Goal: Information Seeking & Learning: Learn about a topic

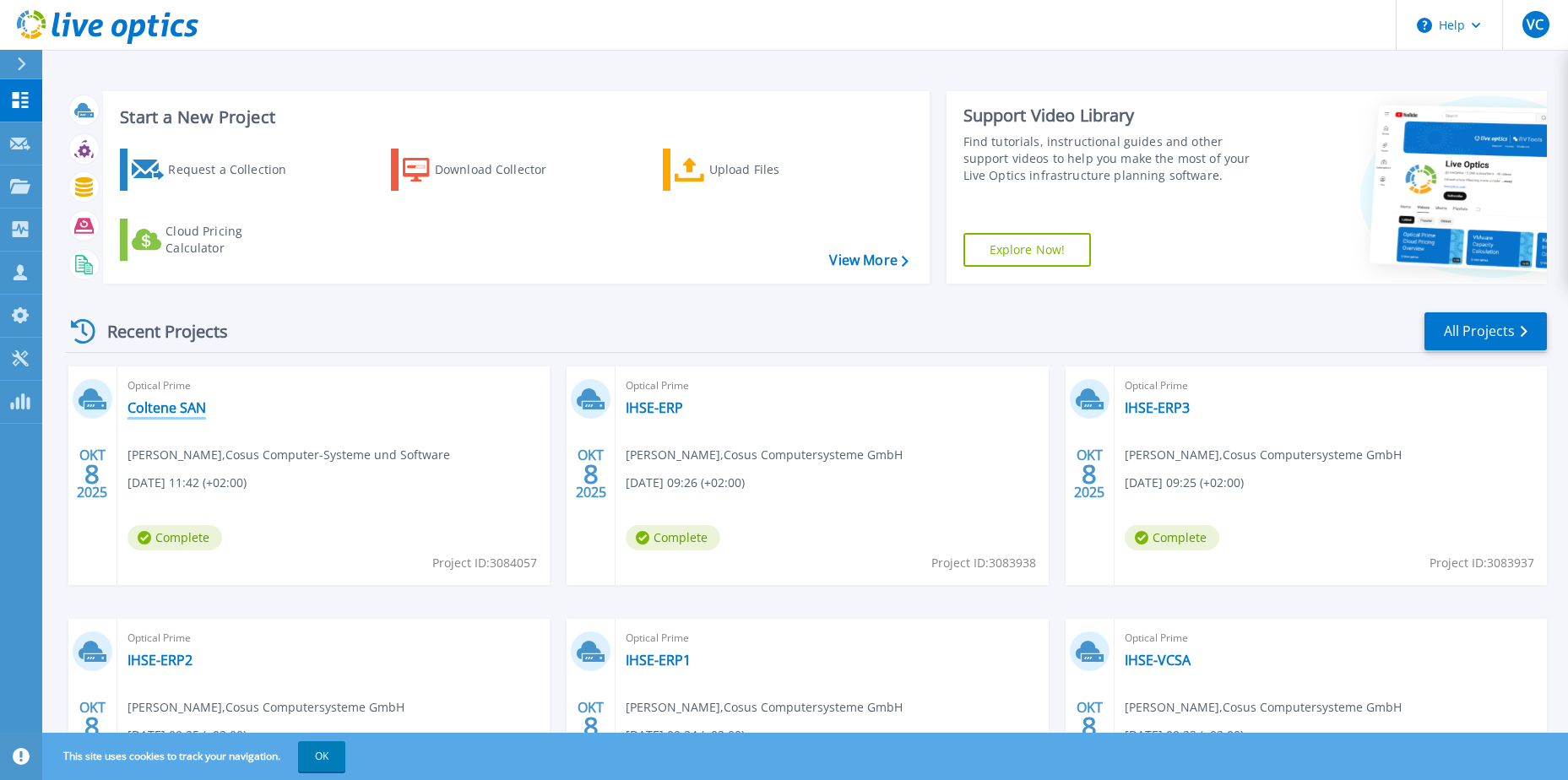
click at [159, 411] on link "Coltene SAN" at bounding box center [167, 408] width 79 height 17
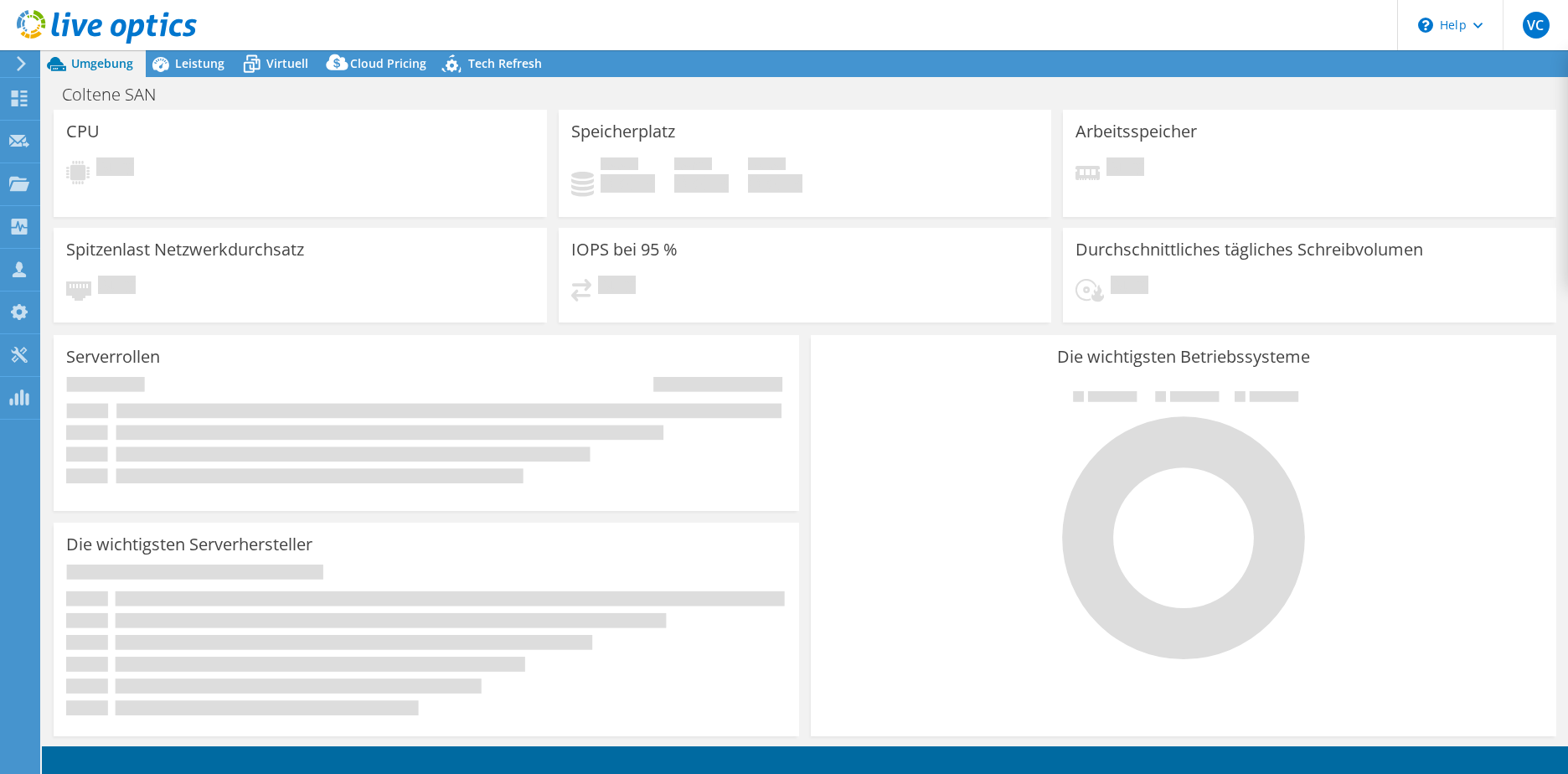
select select "USD"
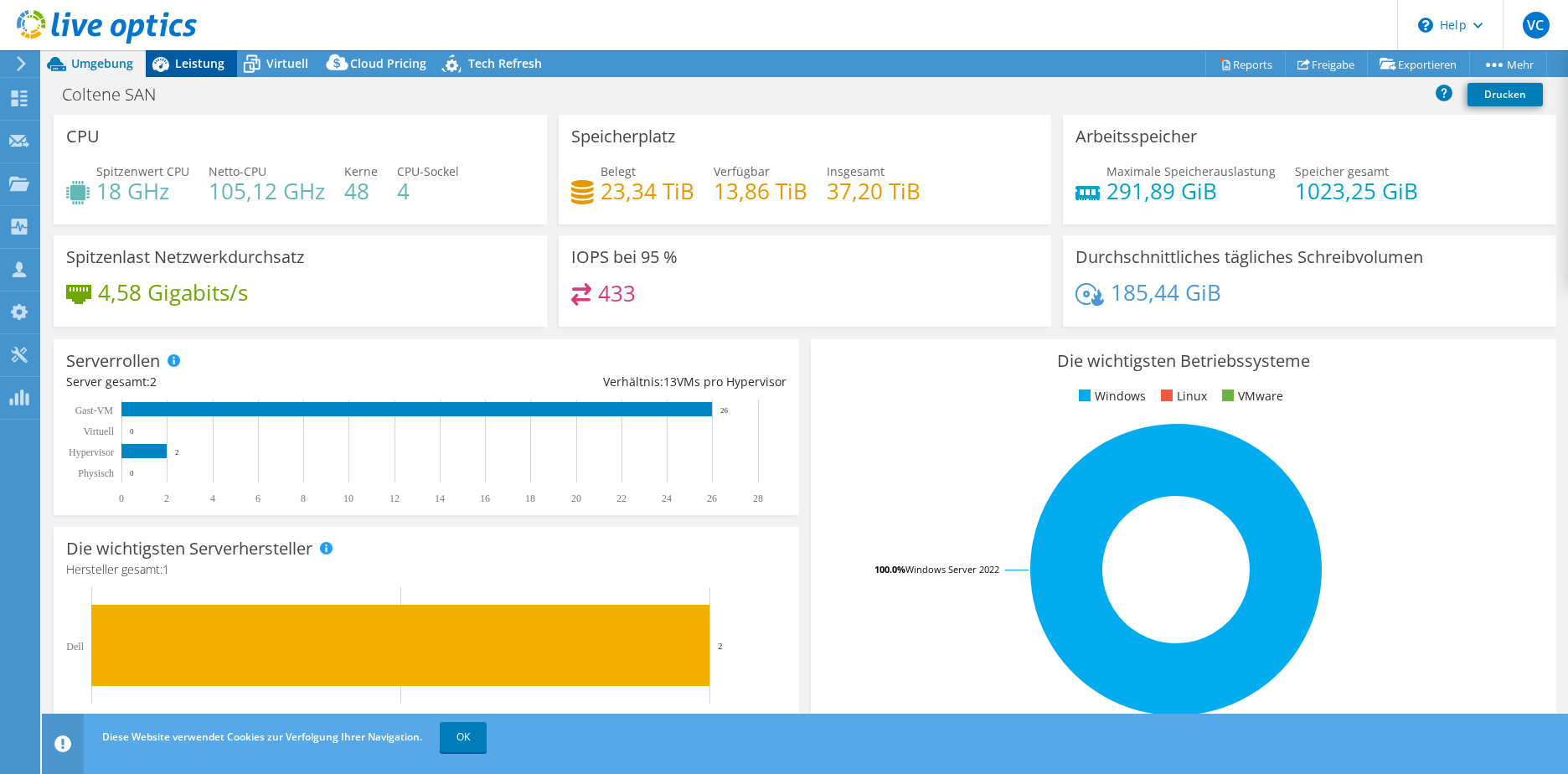
click at [188, 64] on span "Leistung" at bounding box center [200, 63] width 49 height 16
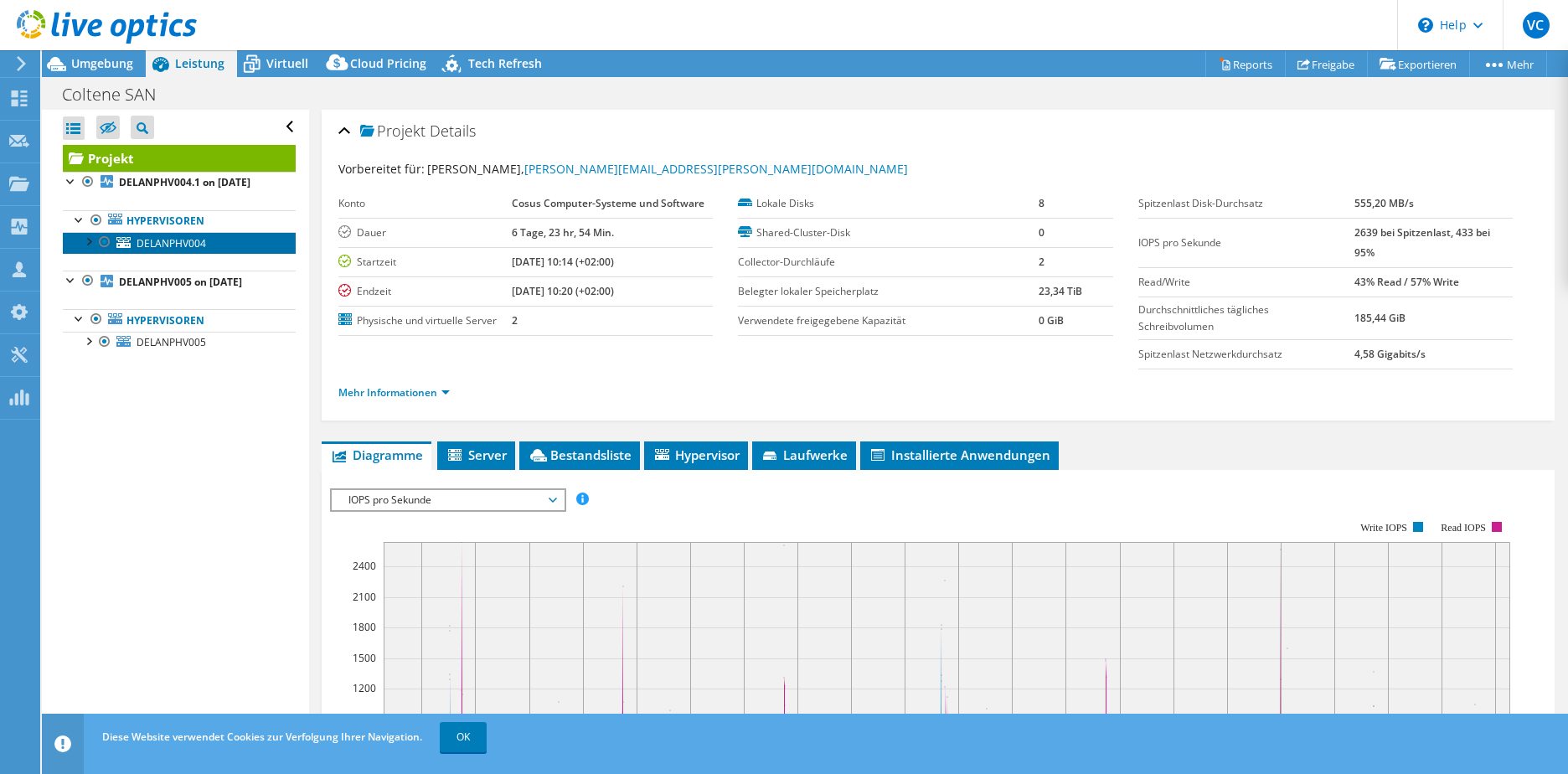
click at [192, 251] on span "DELANPHV004" at bounding box center [171, 242] width 70 height 14
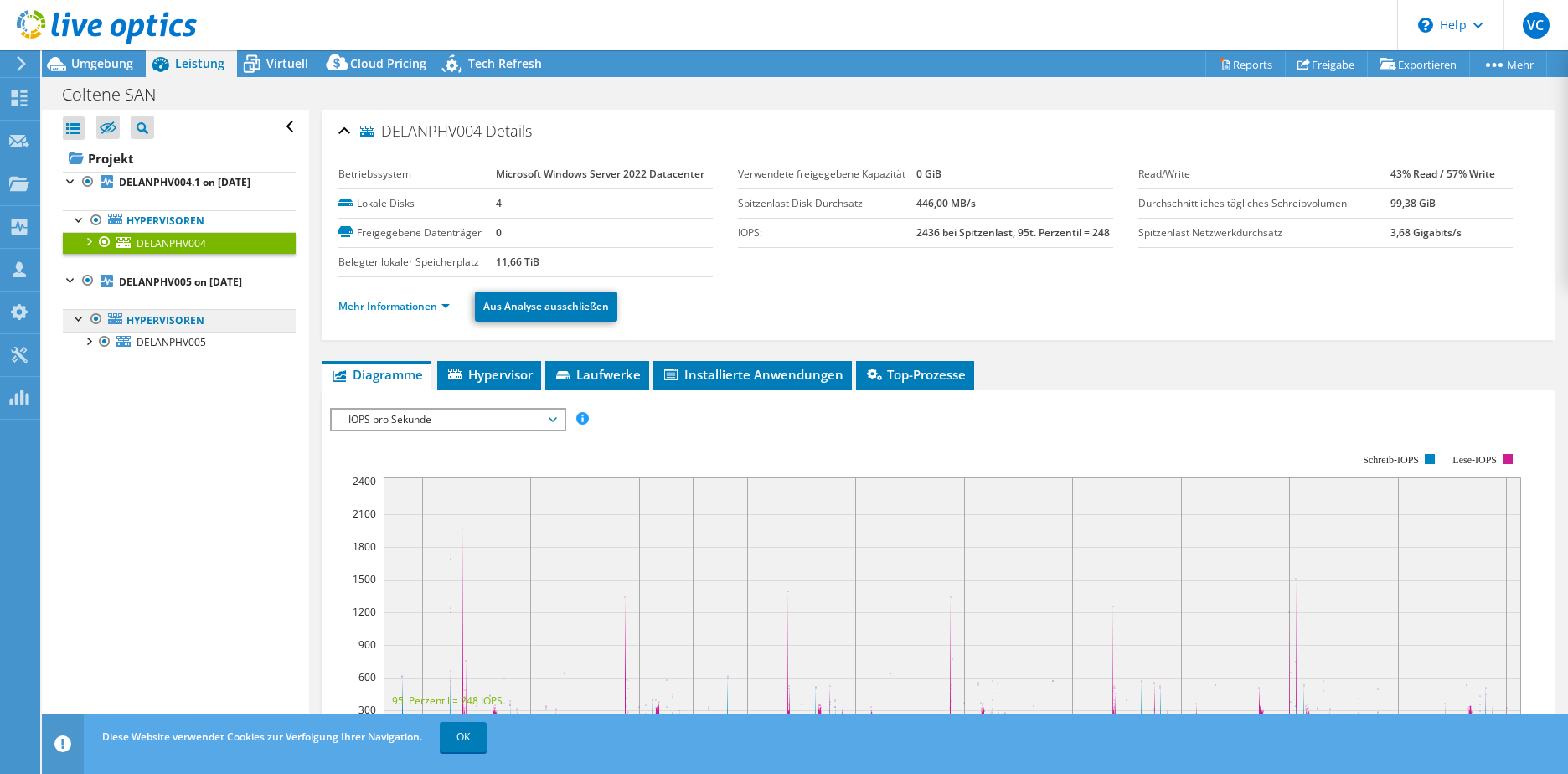
click at [183, 330] on link "Hypervisoren" at bounding box center [179, 319] width 233 height 21
click at [189, 289] on b "DELANPHV005 on [DATE]" at bounding box center [180, 281] width 123 height 14
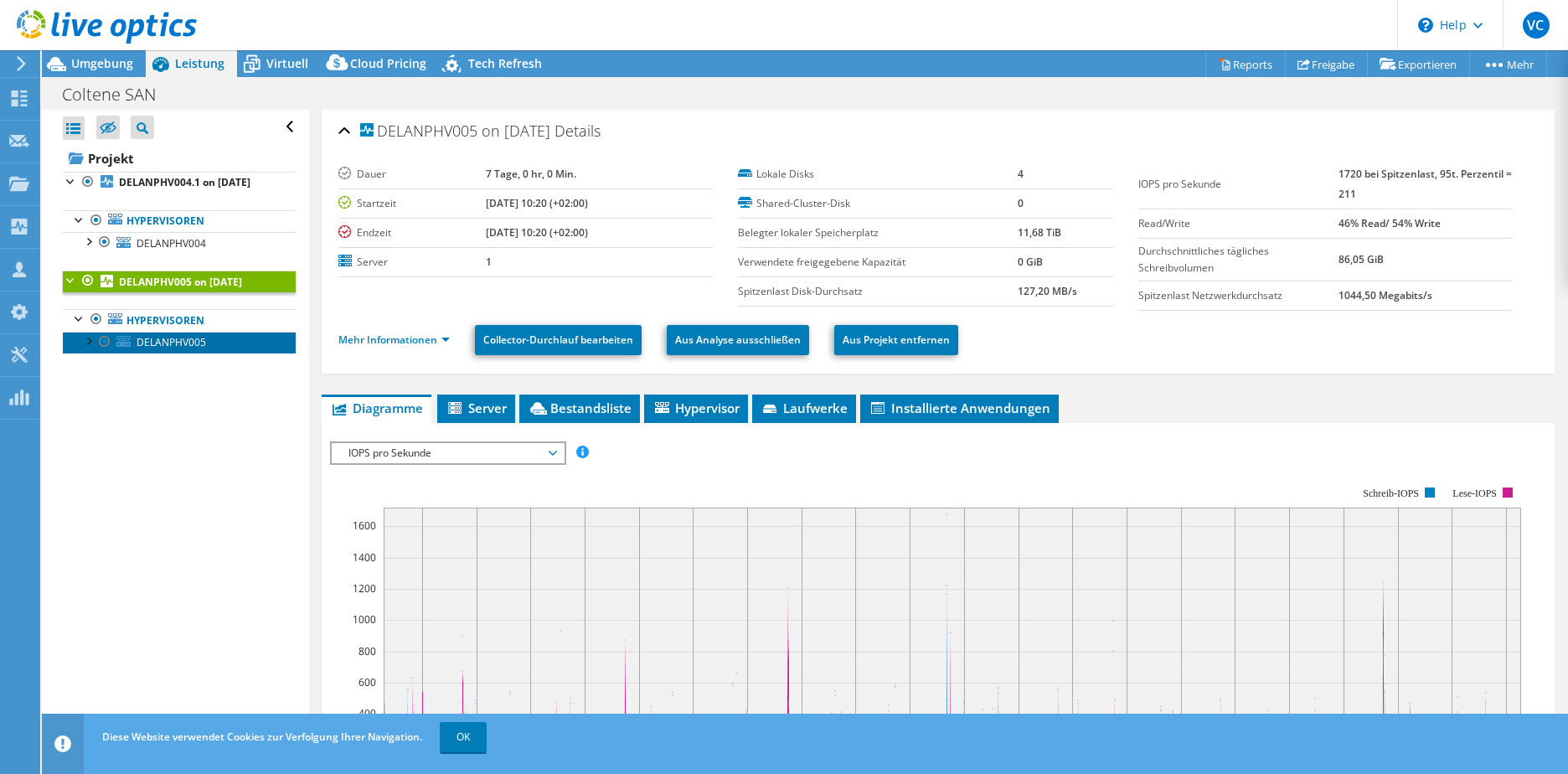
click at [177, 349] on span "DELANPHV005" at bounding box center [171, 342] width 70 height 14
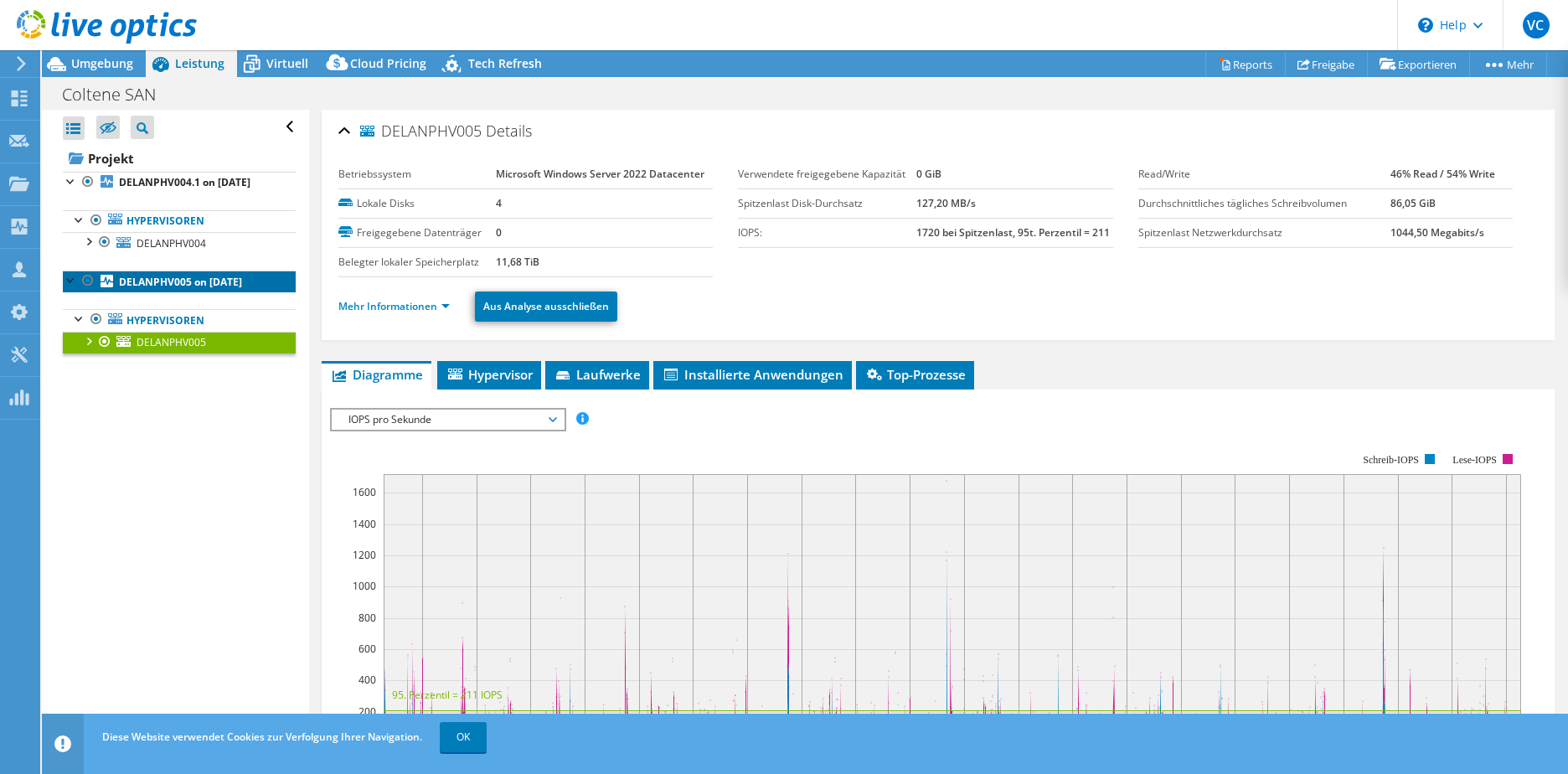
click at [194, 288] on link "DELANPHV005 on [DATE]" at bounding box center [179, 280] width 233 height 21
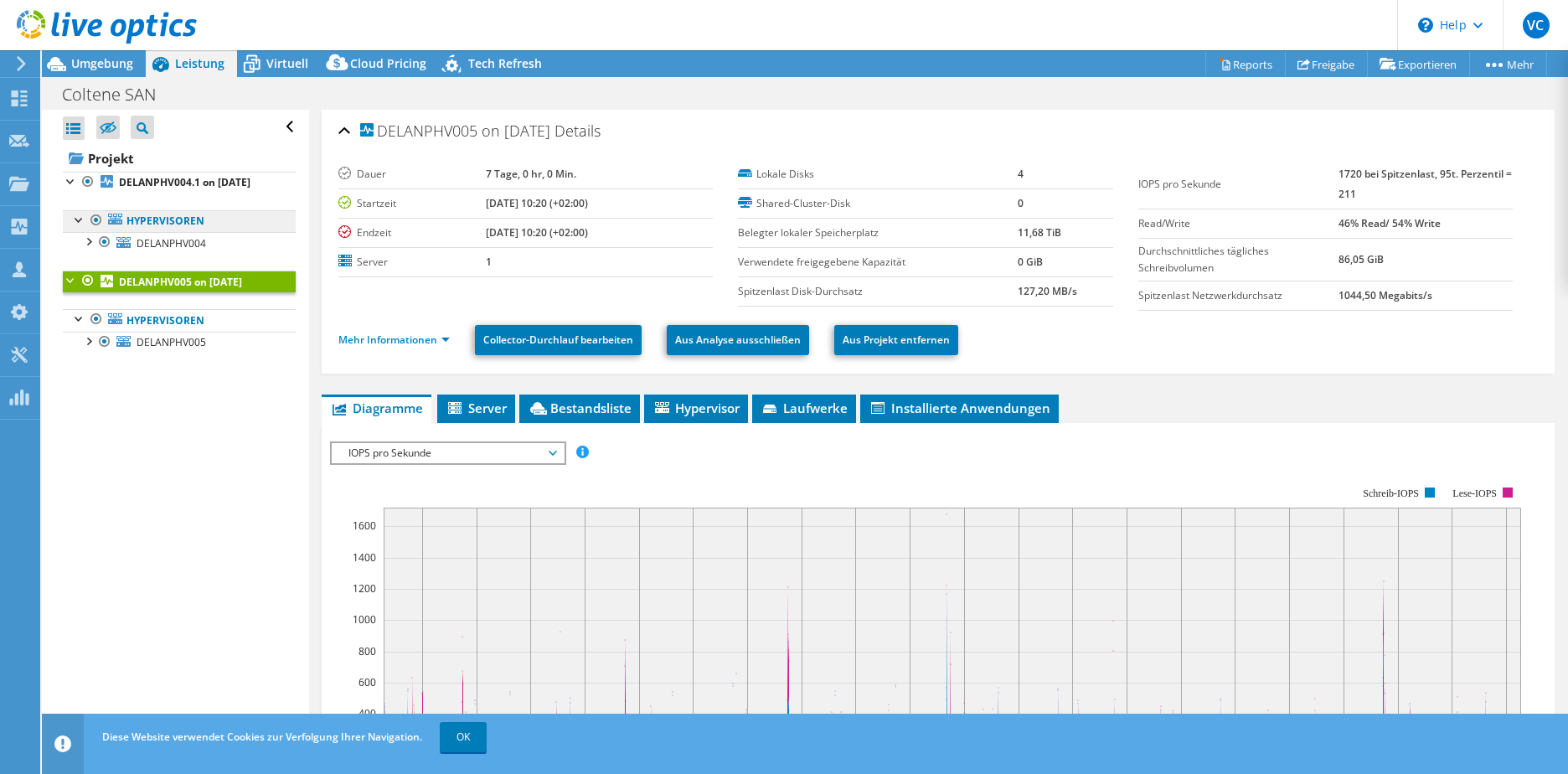
click at [184, 232] on link "Hypervisoren" at bounding box center [179, 220] width 233 height 21
click at [179, 251] on span "DELANPHV004" at bounding box center [171, 242] width 70 height 14
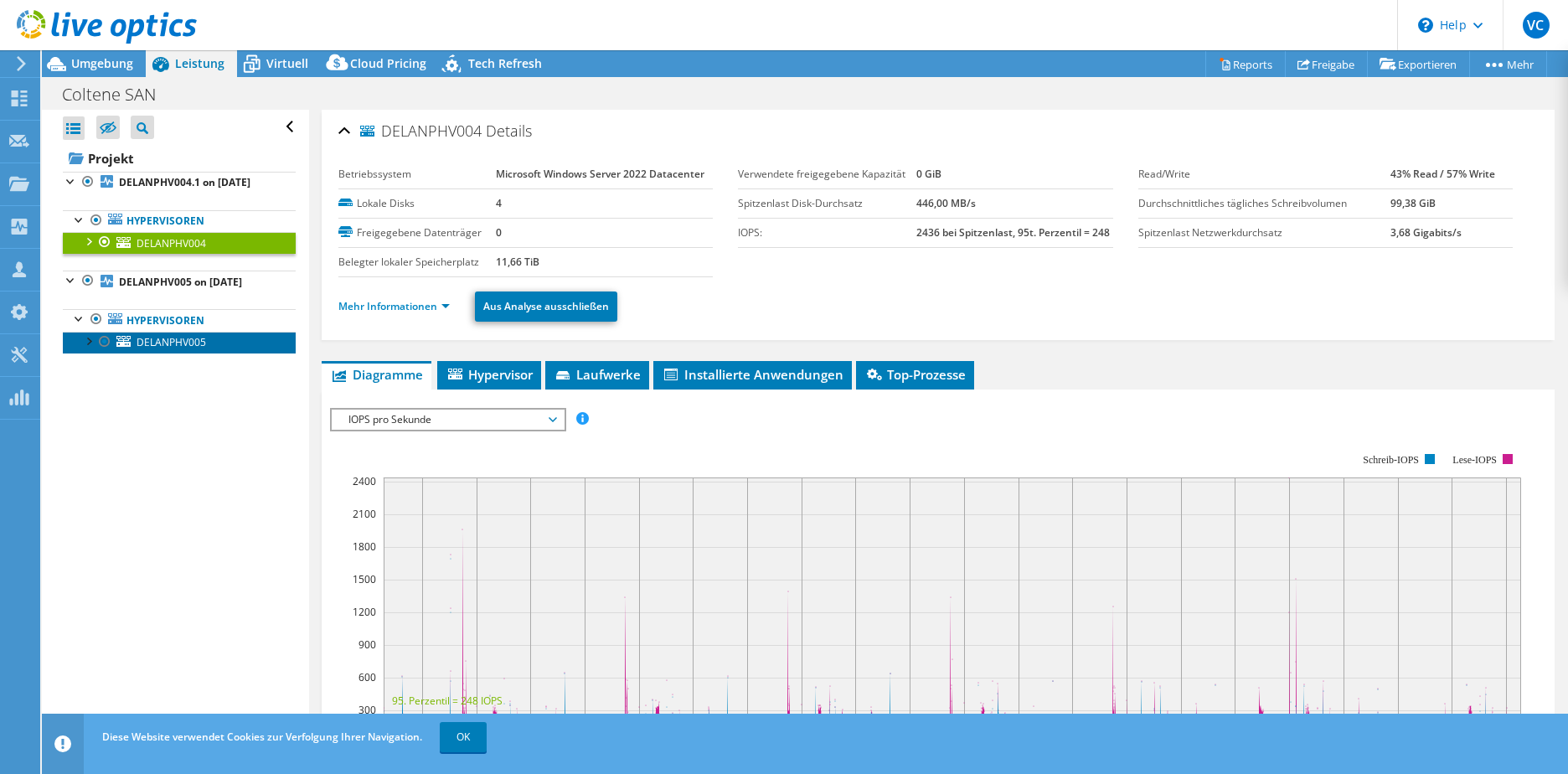
click at [179, 349] on span "DELANPHV005" at bounding box center [171, 342] width 70 height 14
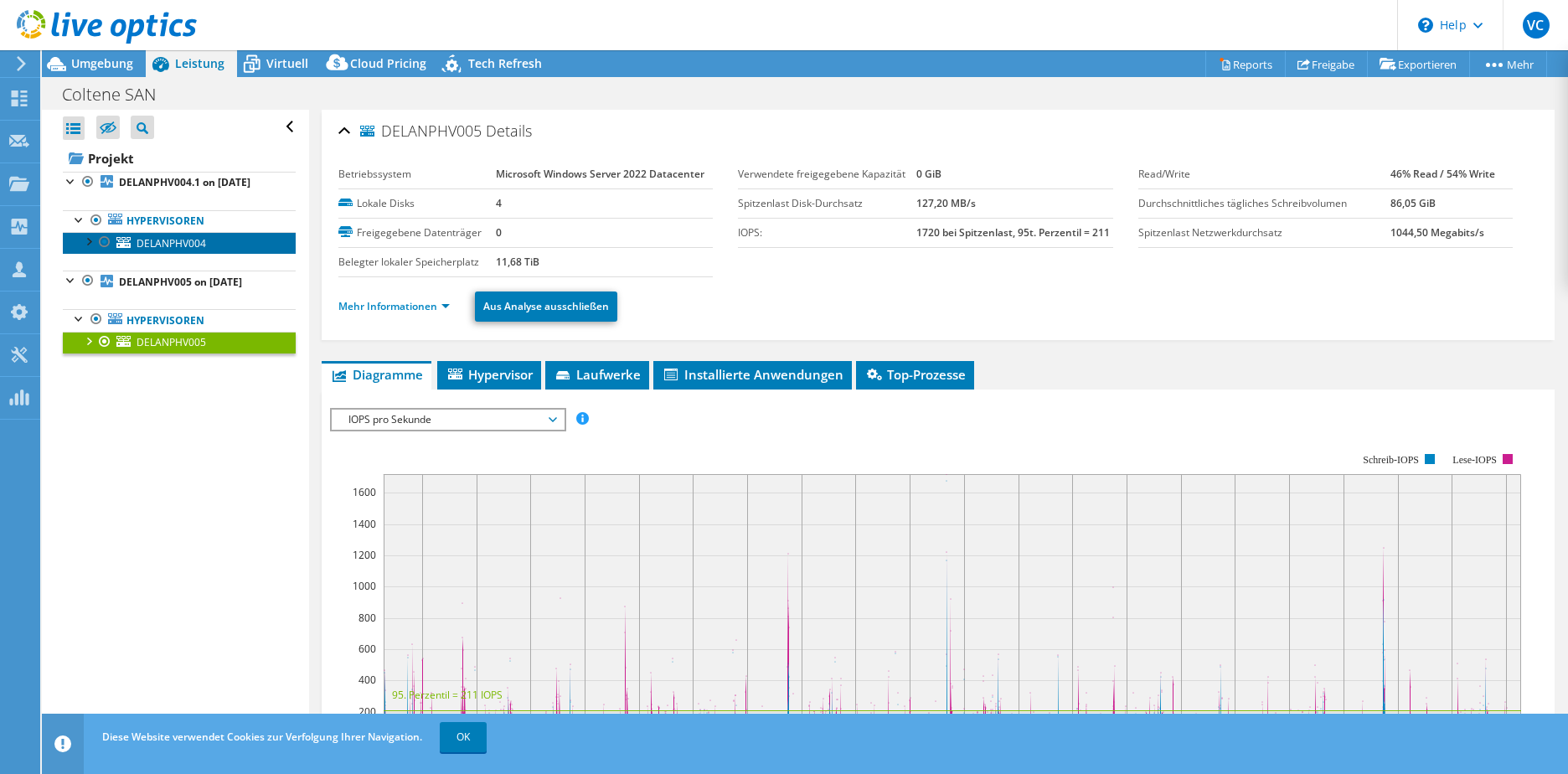
click at [201, 251] on span "DELANPHV004" at bounding box center [171, 242] width 70 height 14
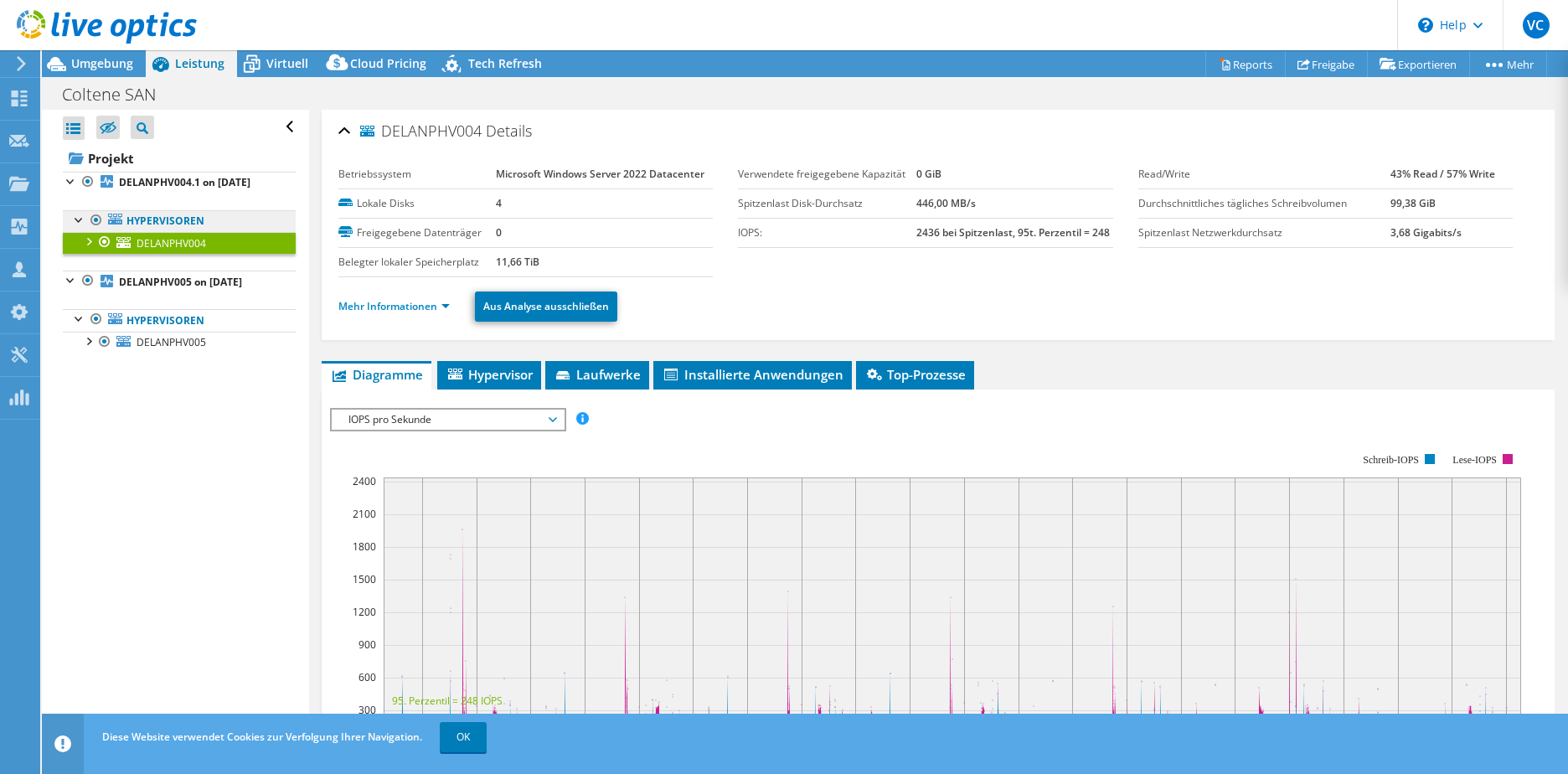
click at [180, 232] on link "Hypervisoren" at bounding box center [179, 220] width 233 height 21
click at [74, 227] on div at bounding box center [80, 218] width 17 height 17
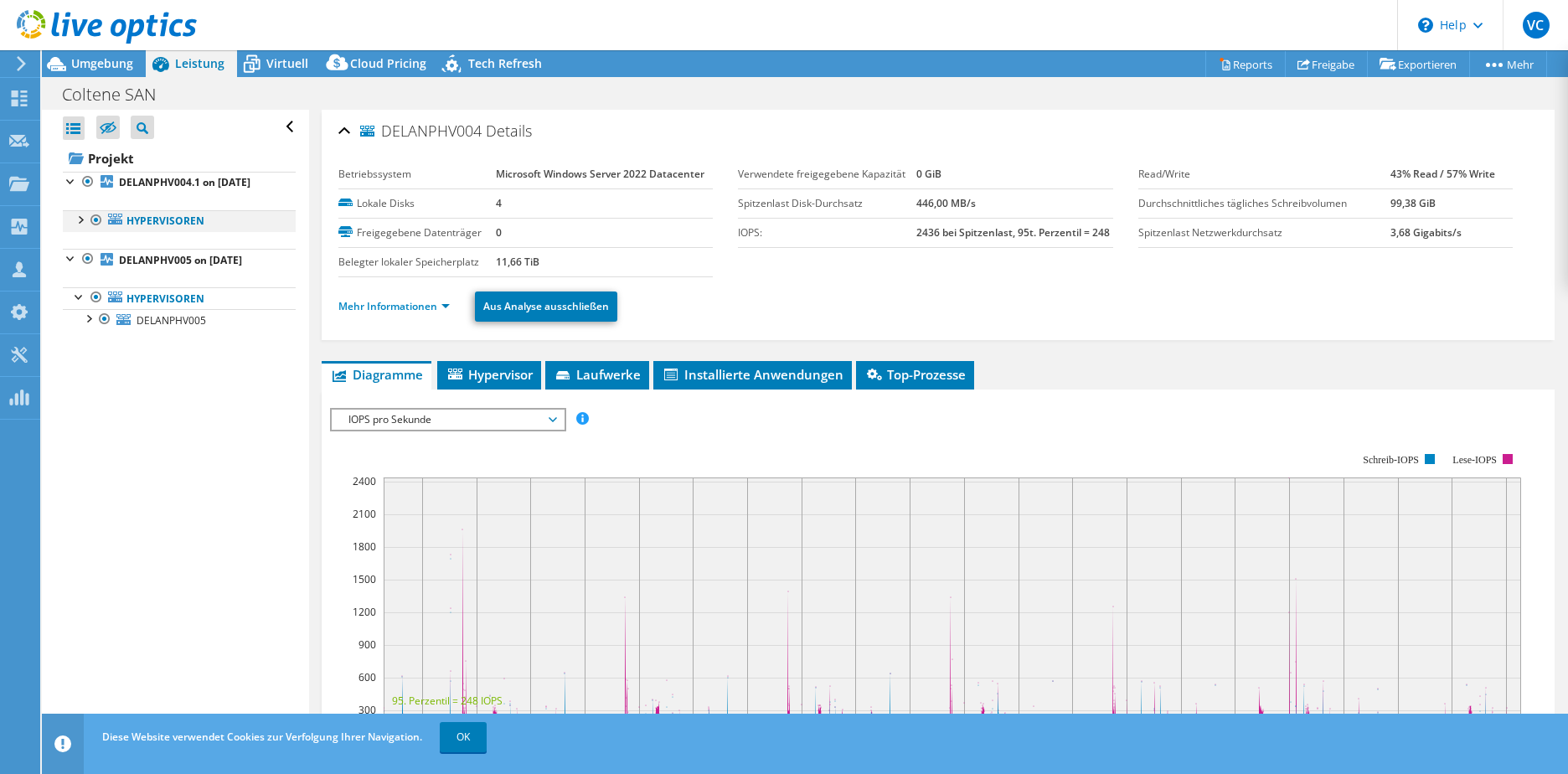
click at [75, 227] on div at bounding box center [80, 218] width 17 height 17
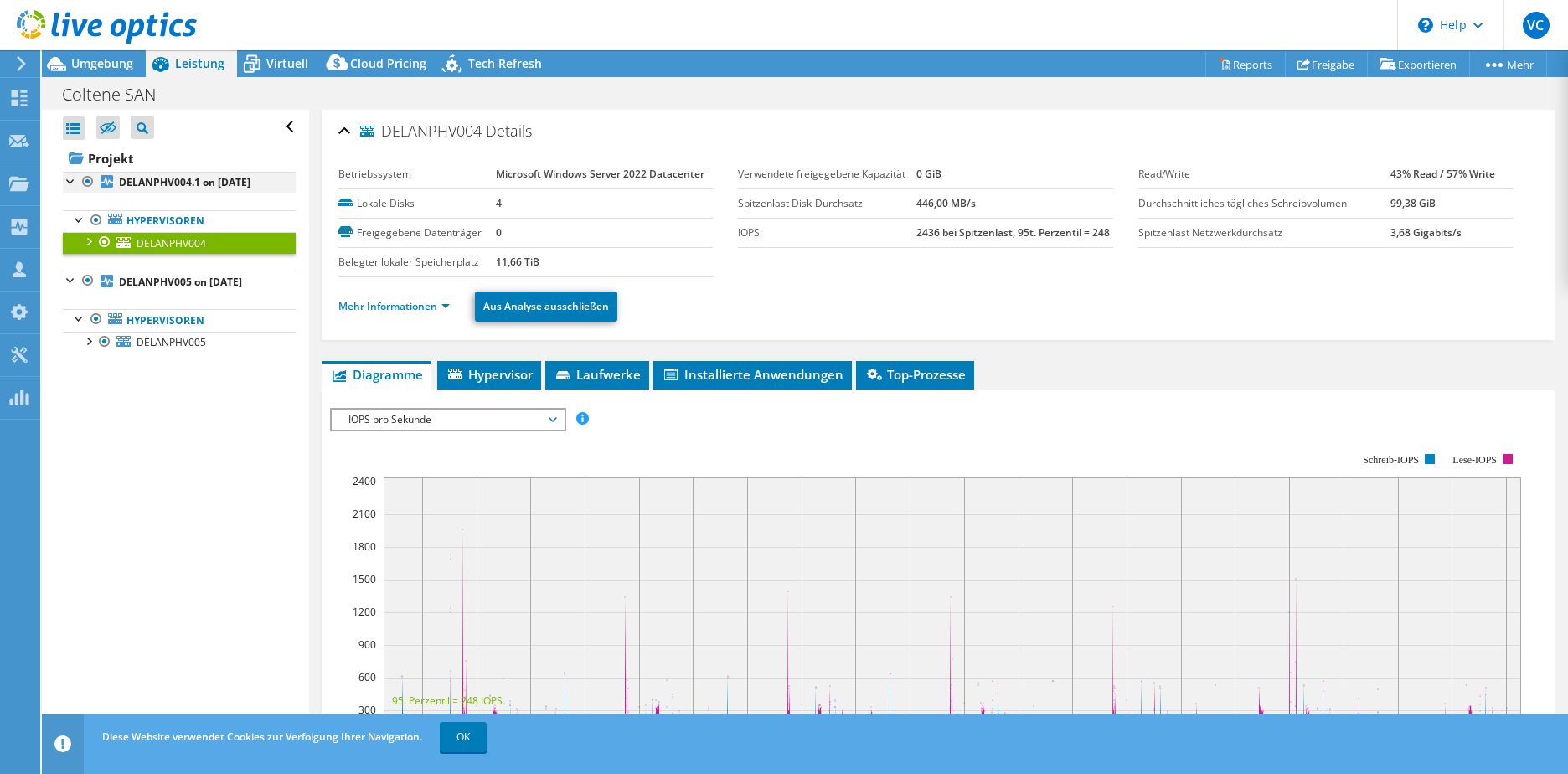
click at [69, 185] on div at bounding box center [71, 180] width 17 height 17
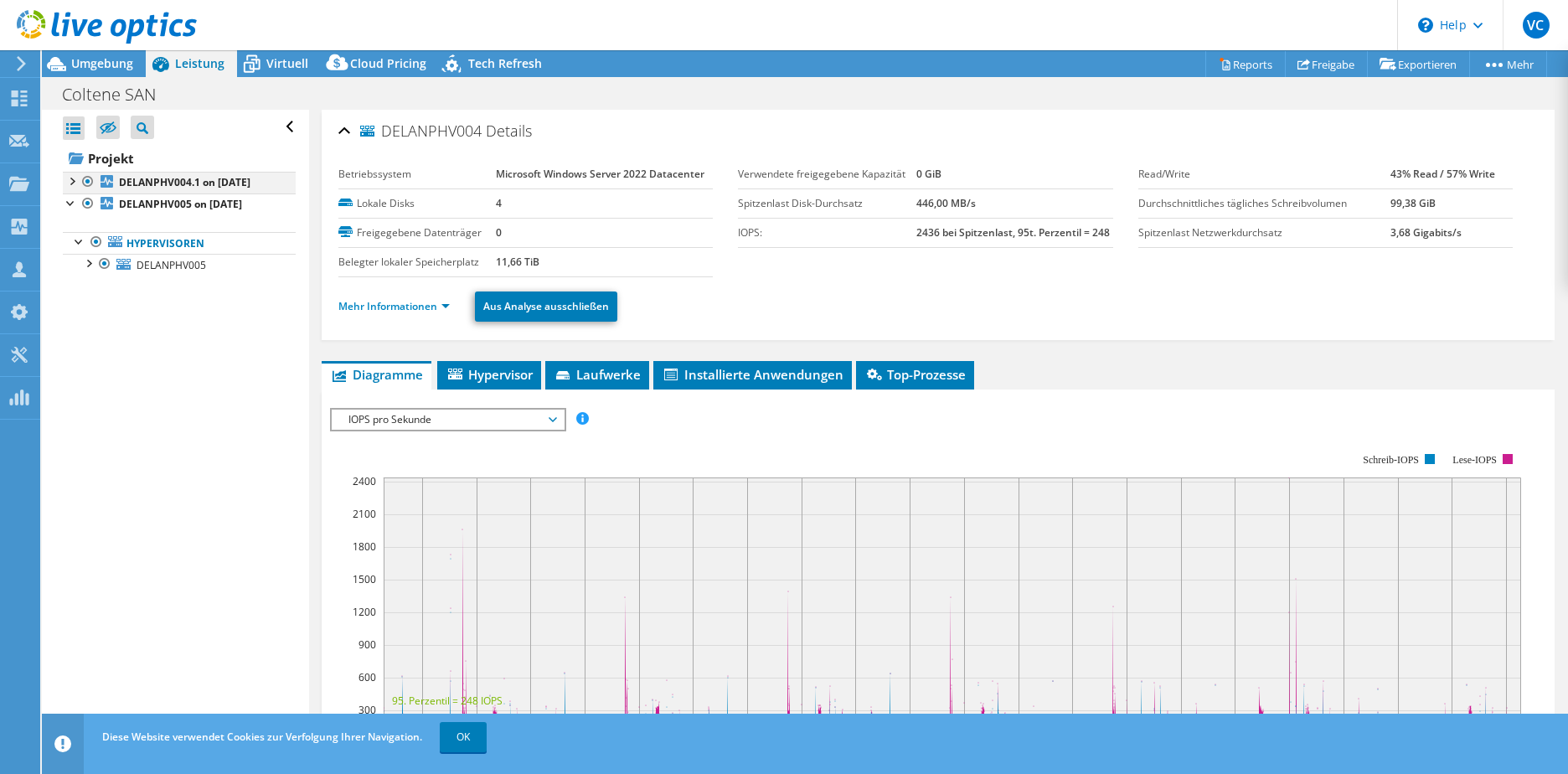
click at [69, 185] on div at bounding box center [71, 180] width 17 height 17
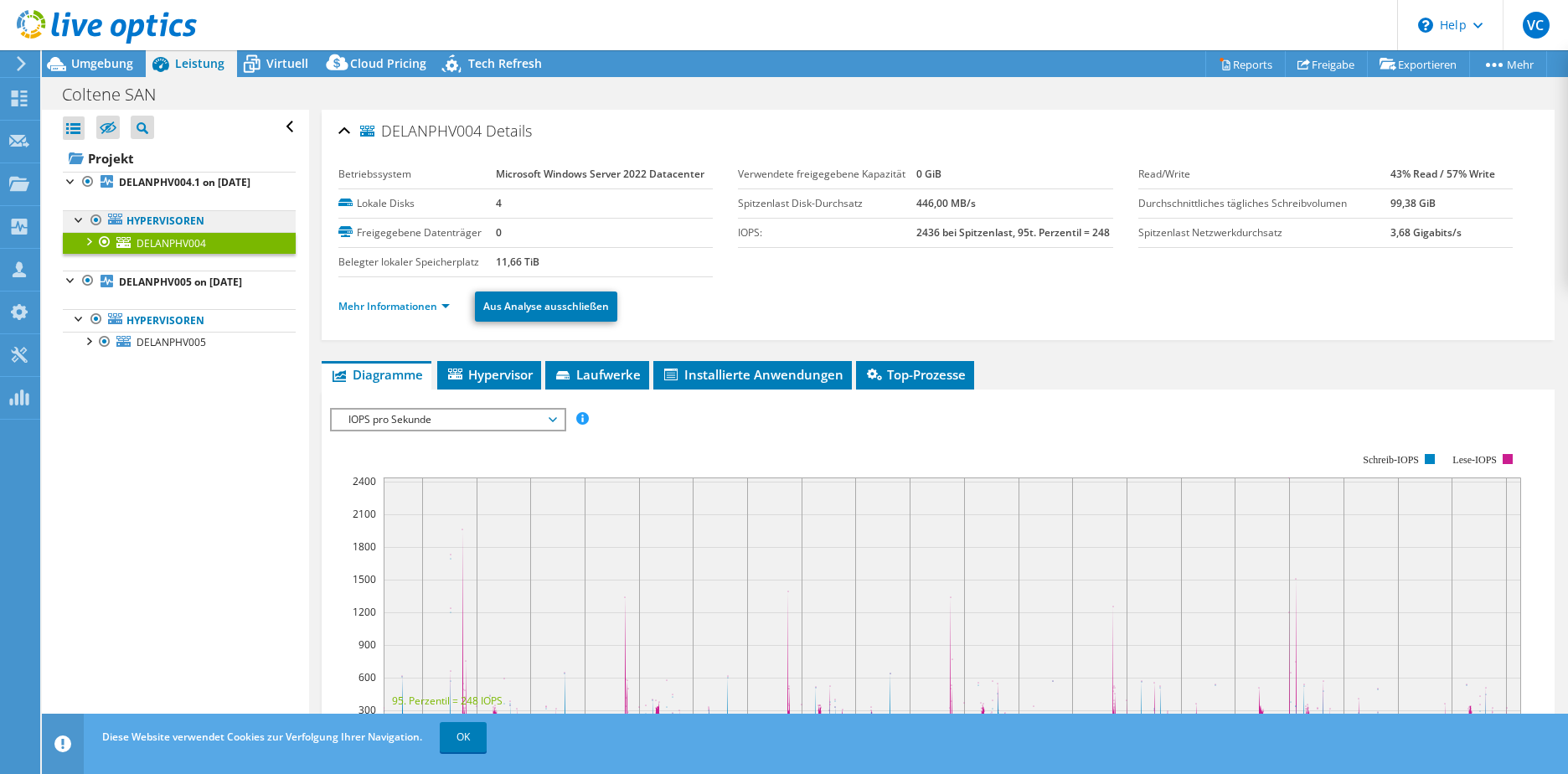
click at [167, 232] on link "Hypervisoren" at bounding box center [179, 220] width 233 height 21
click at [415, 309] on link "Mehr Informationen" at bounding box center [395, 305] width 111 height 14
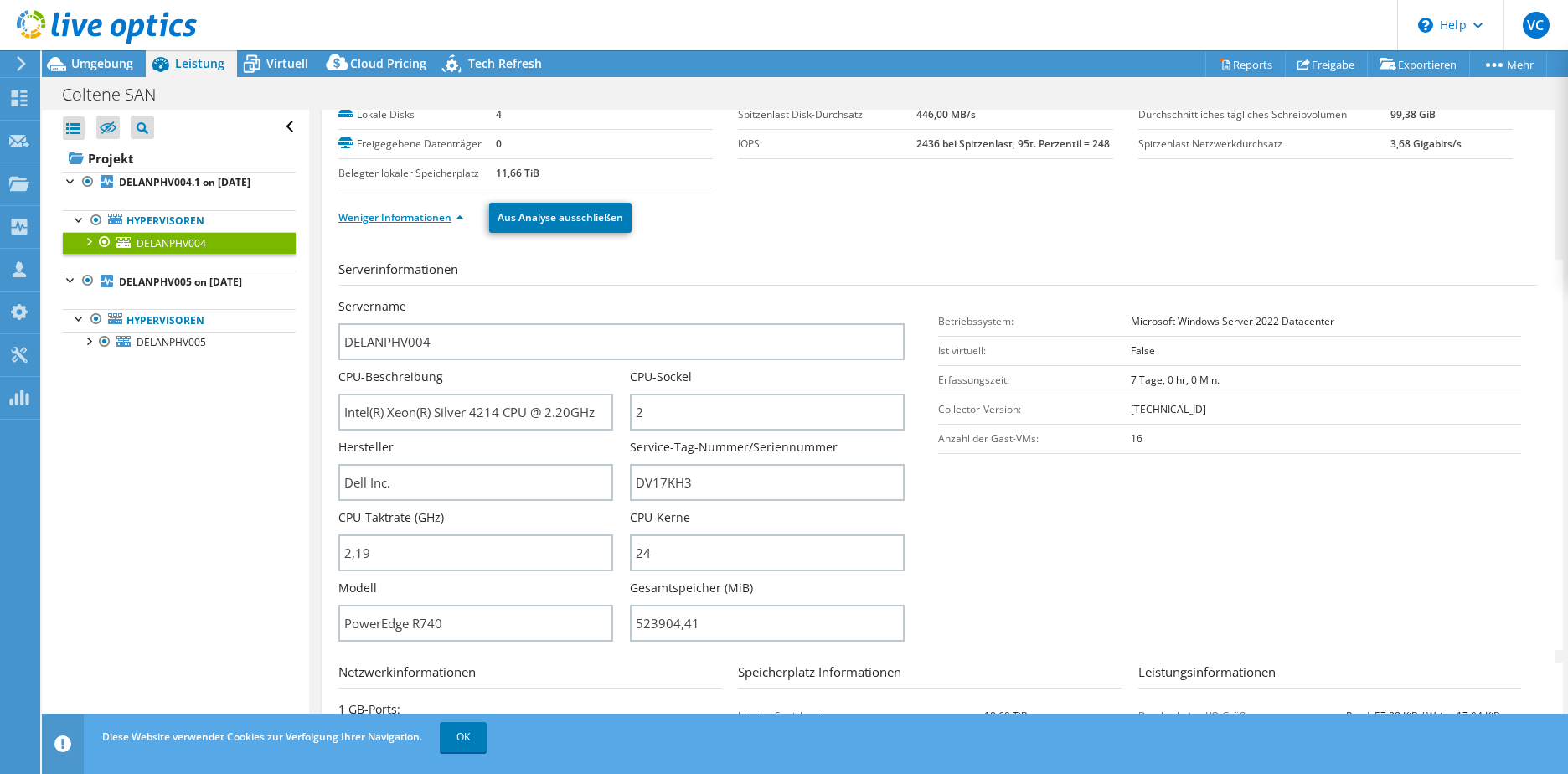
scroll to position [167, 0]
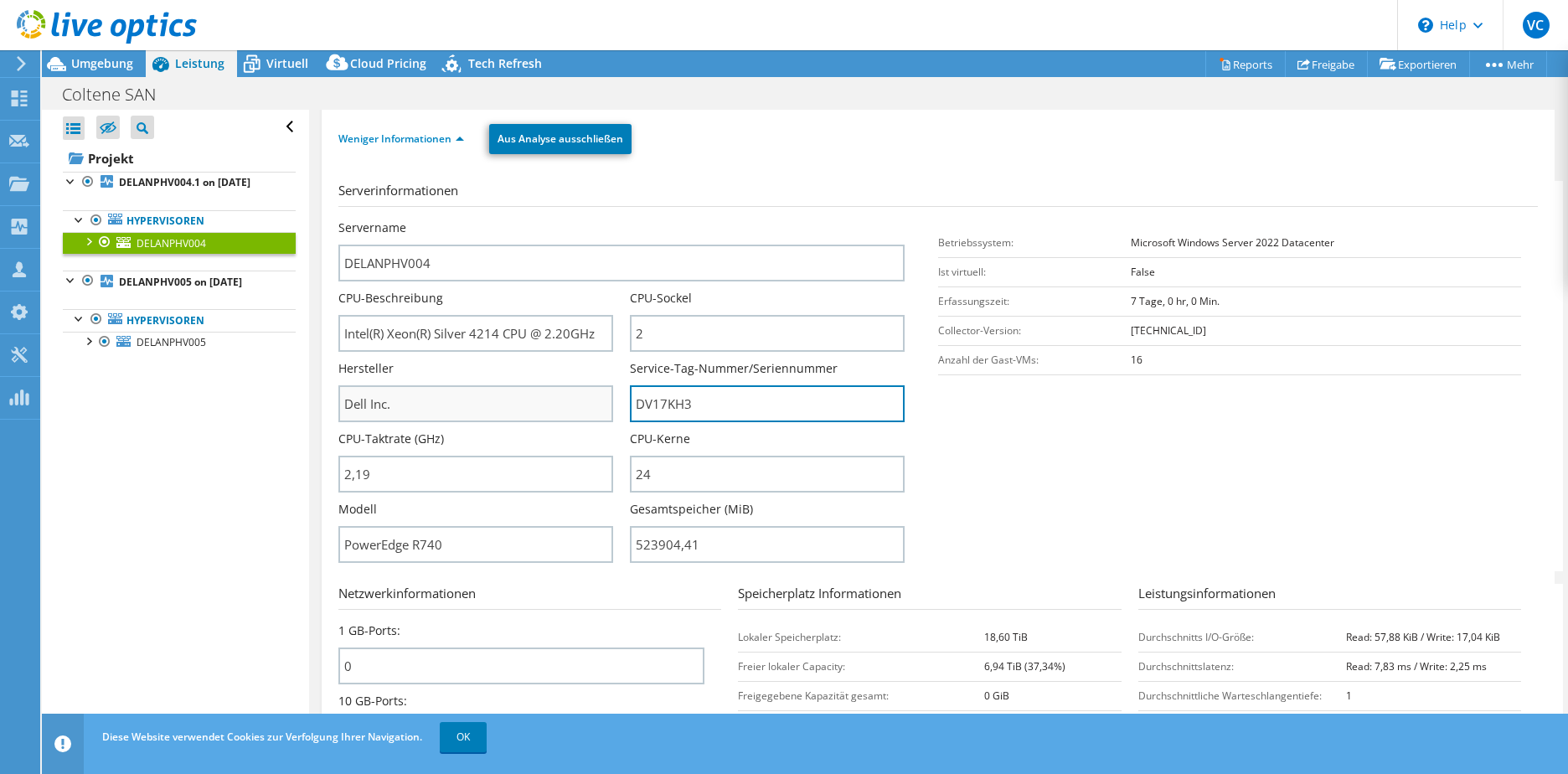
drag, startPoint x: 732, startPoint y: 406, endPoint x: 603, endPoint y: 410, distance: 129.1
click at [603, 219] on div "Servername DELANPHV004 CPU-Beschreibung Intel(R) Xeon(R) Silver 4214 CPU @ 2.20…" at bounding box center [630, 219] width 583 height 0
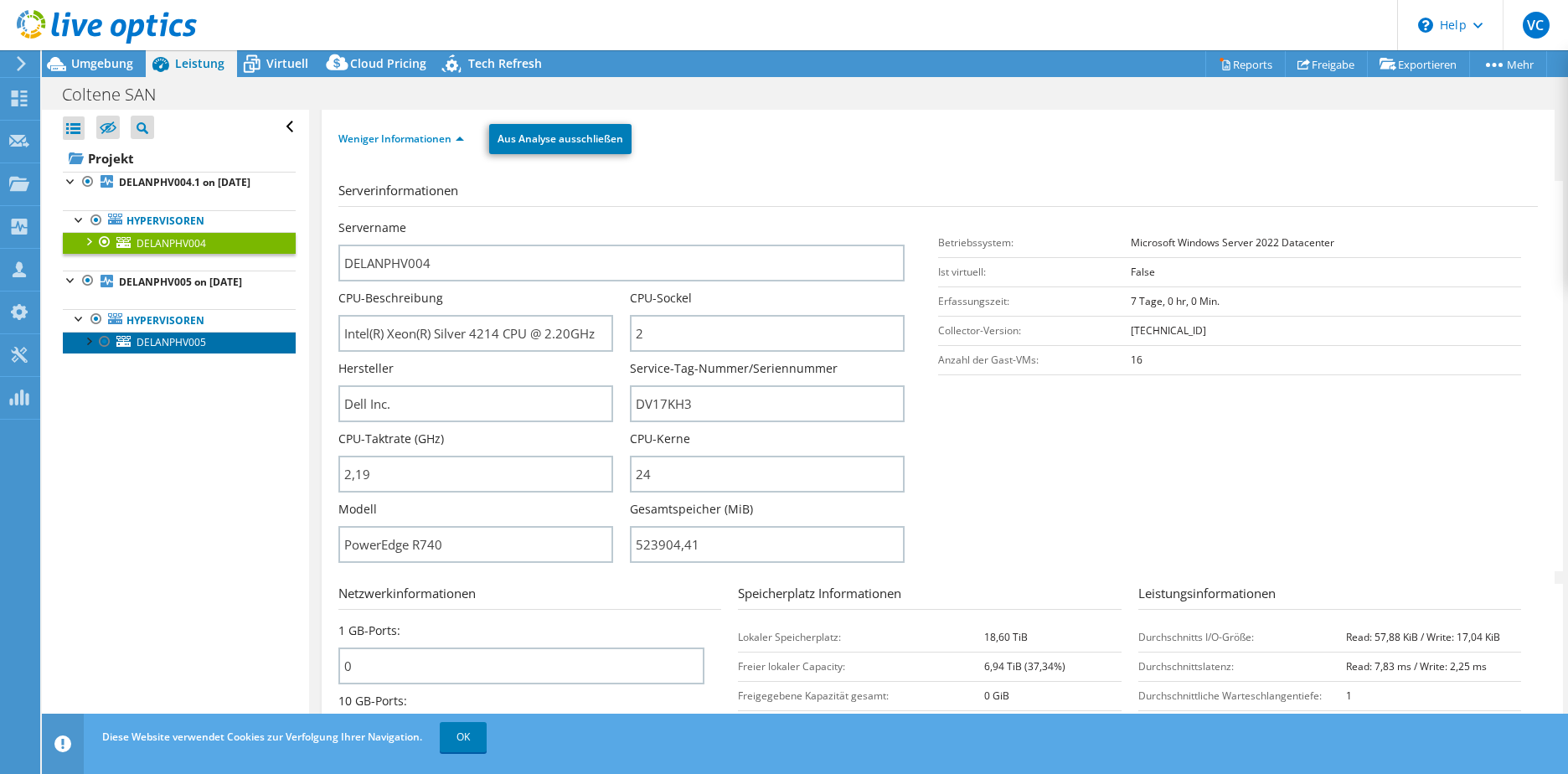
click at [171, 349] on span "DELANPHV005" at bounding box center [171, 342] width 70 height 14
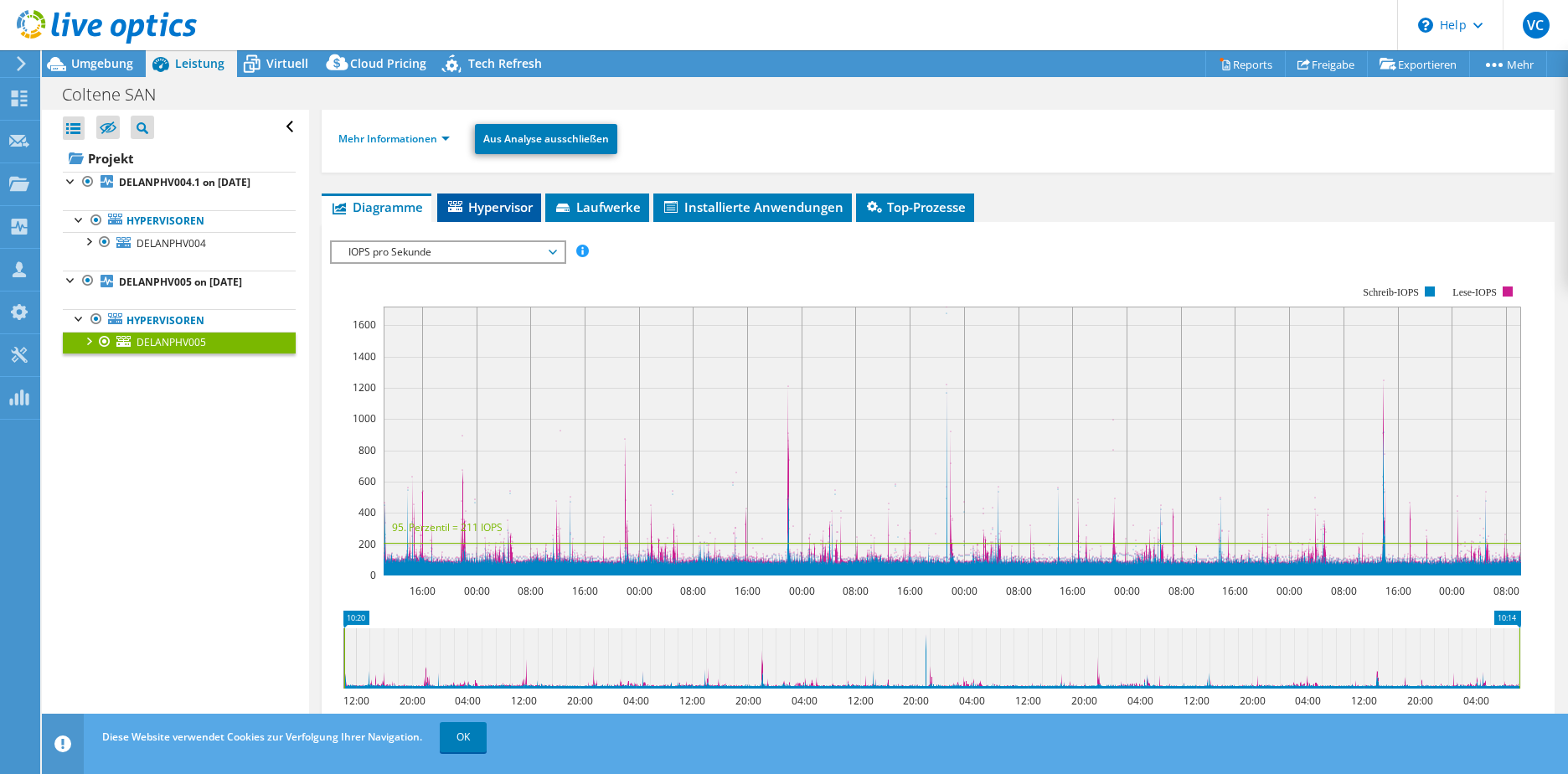
click at [484, 202] on span "Hypervisor" at bounding box center [489, 207] width 87 height 17
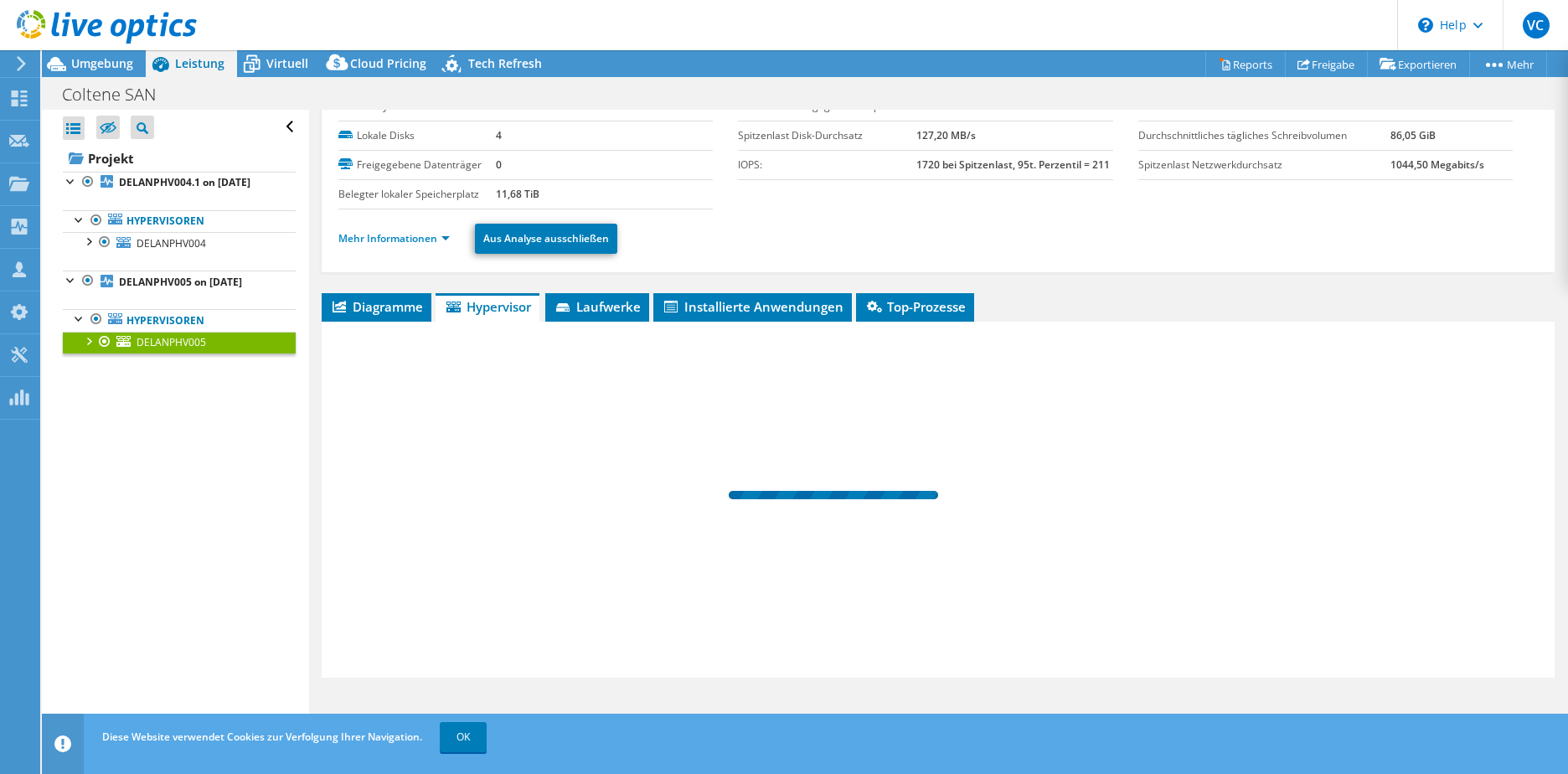
scroll to position [68, 0]
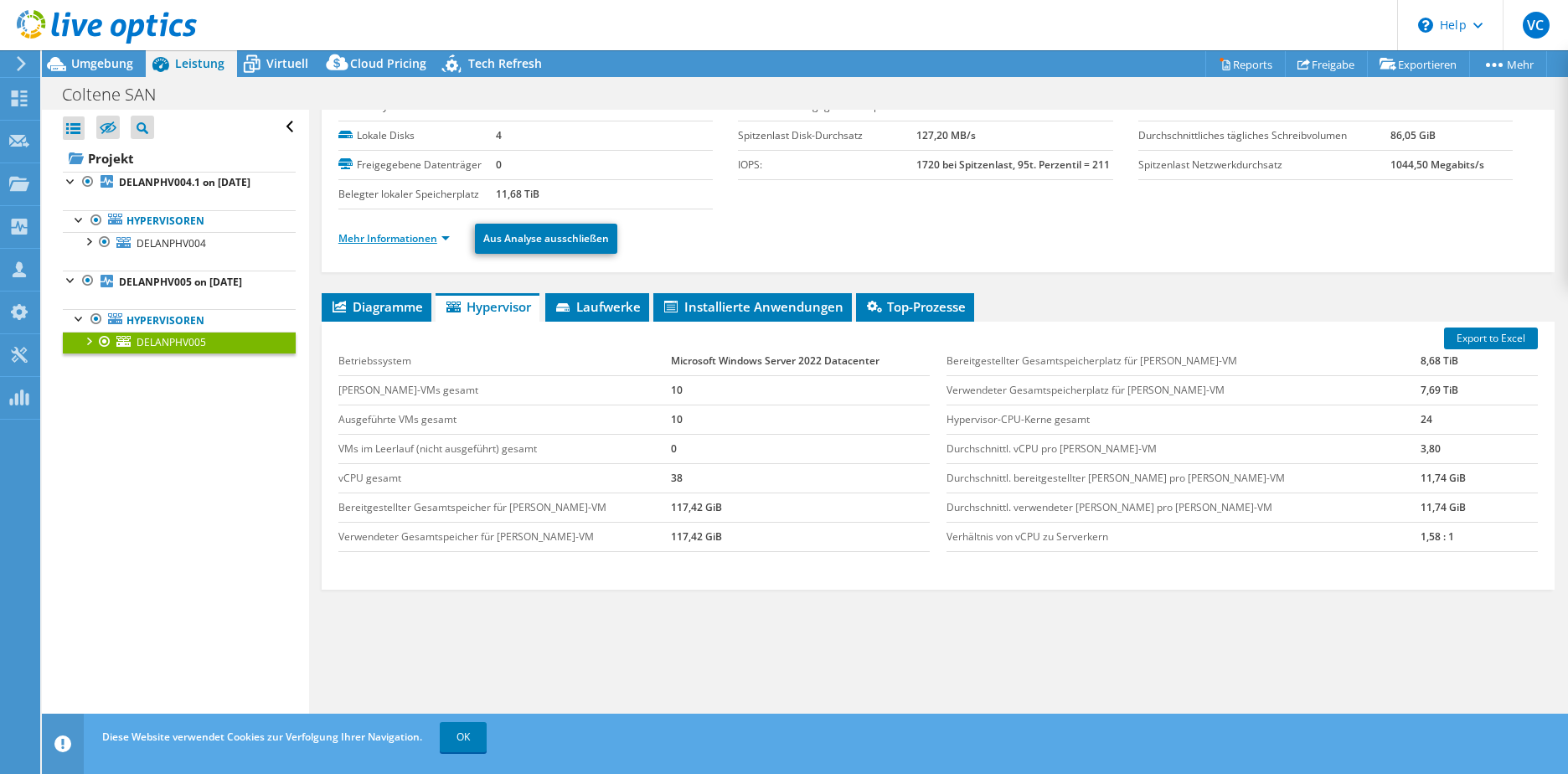
click at [421, 243] on link "Mehr Informationen" at bounding box center [395, 238] width 111 height 14
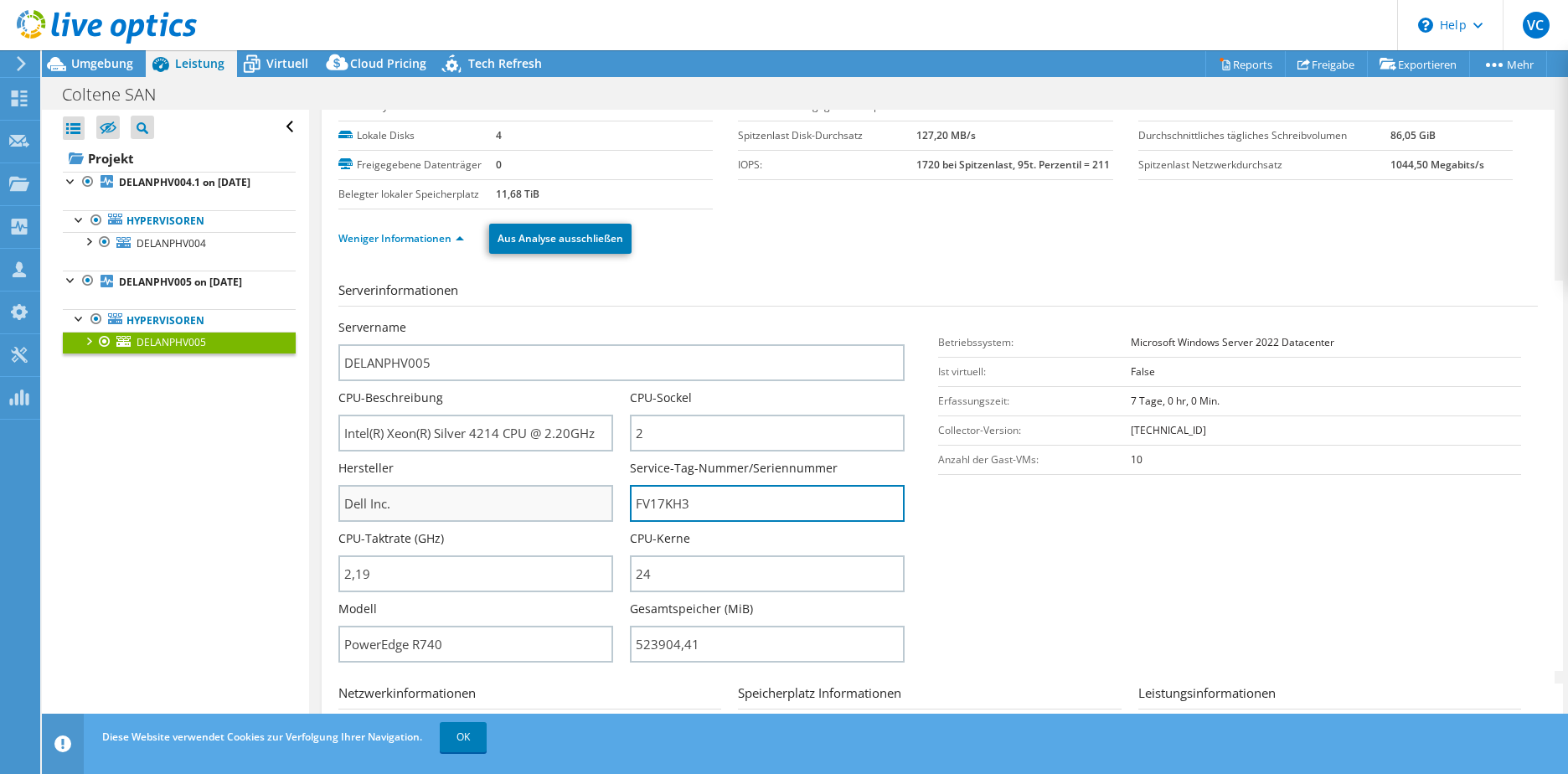
drag, startPoint x: 708, startPoint y: 501, endPoint x: 585, endPoint y: 507, distance: 123.1
click at [585, 319] on div "Servername DELANPHV005 CPU-Beschreibung Intel(R) Xeon(R) Silver 4214 CPU @ 2.20…" at bounding box center [630, 319] width 583 height 0
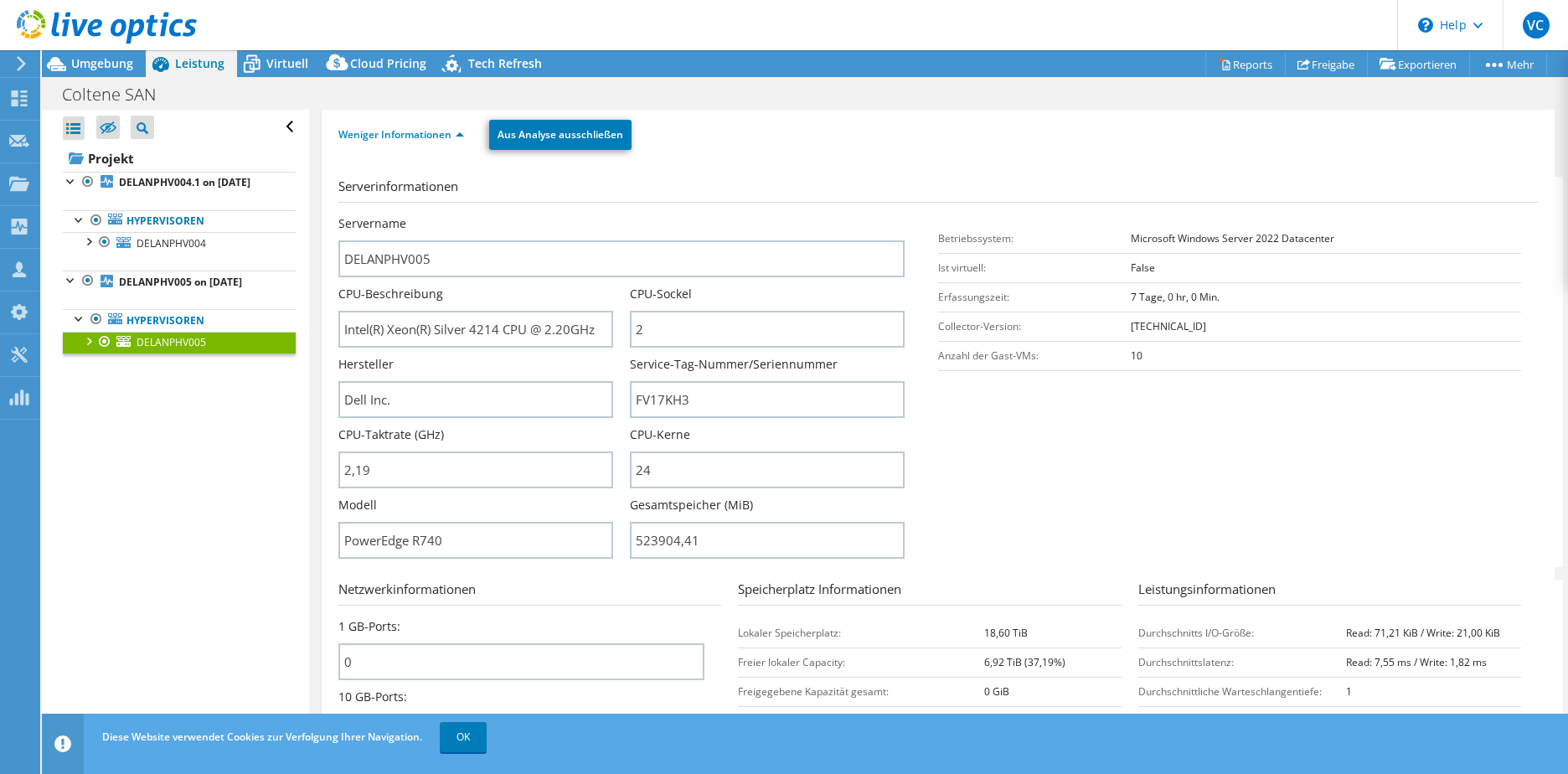
scroll to position [167, 0]
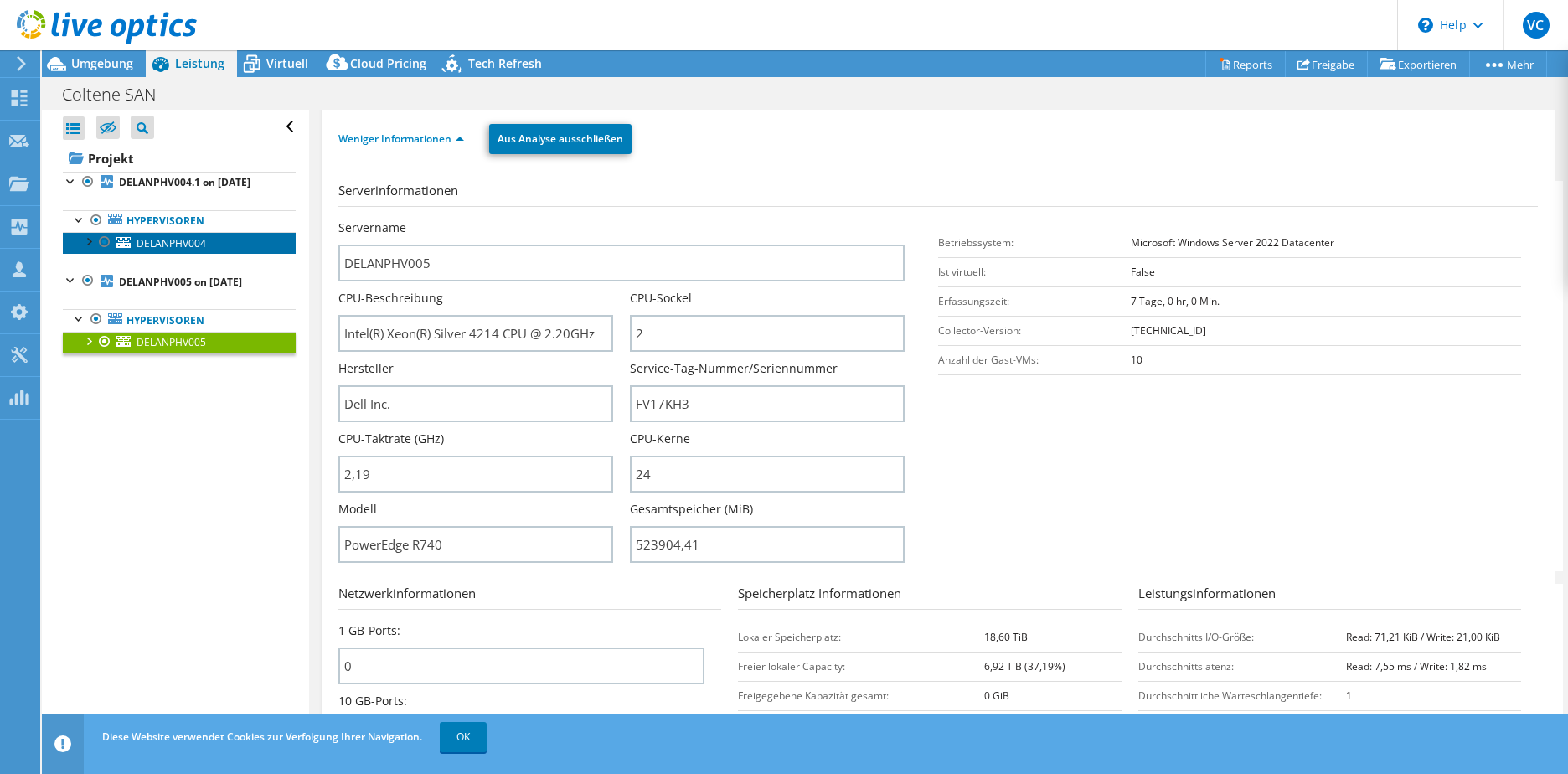
click at [183, 251] on span "DELANPHV004" at bounding box center [171, 242] width 70 height 14
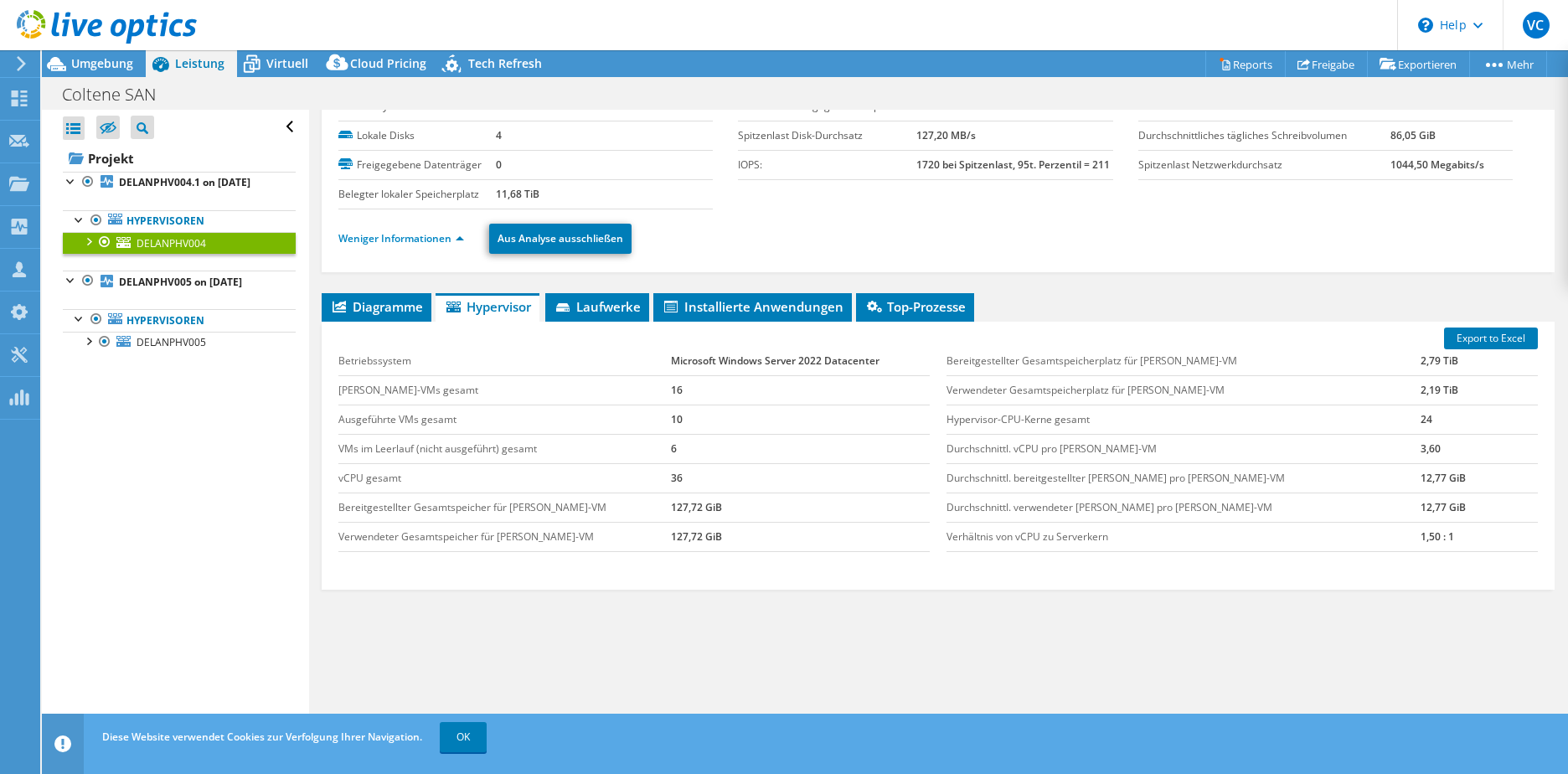
scroll to position [68, 0]
click at [379, 304] on span "Diagramme" at bounding box center [377, 306] width 93 height 17
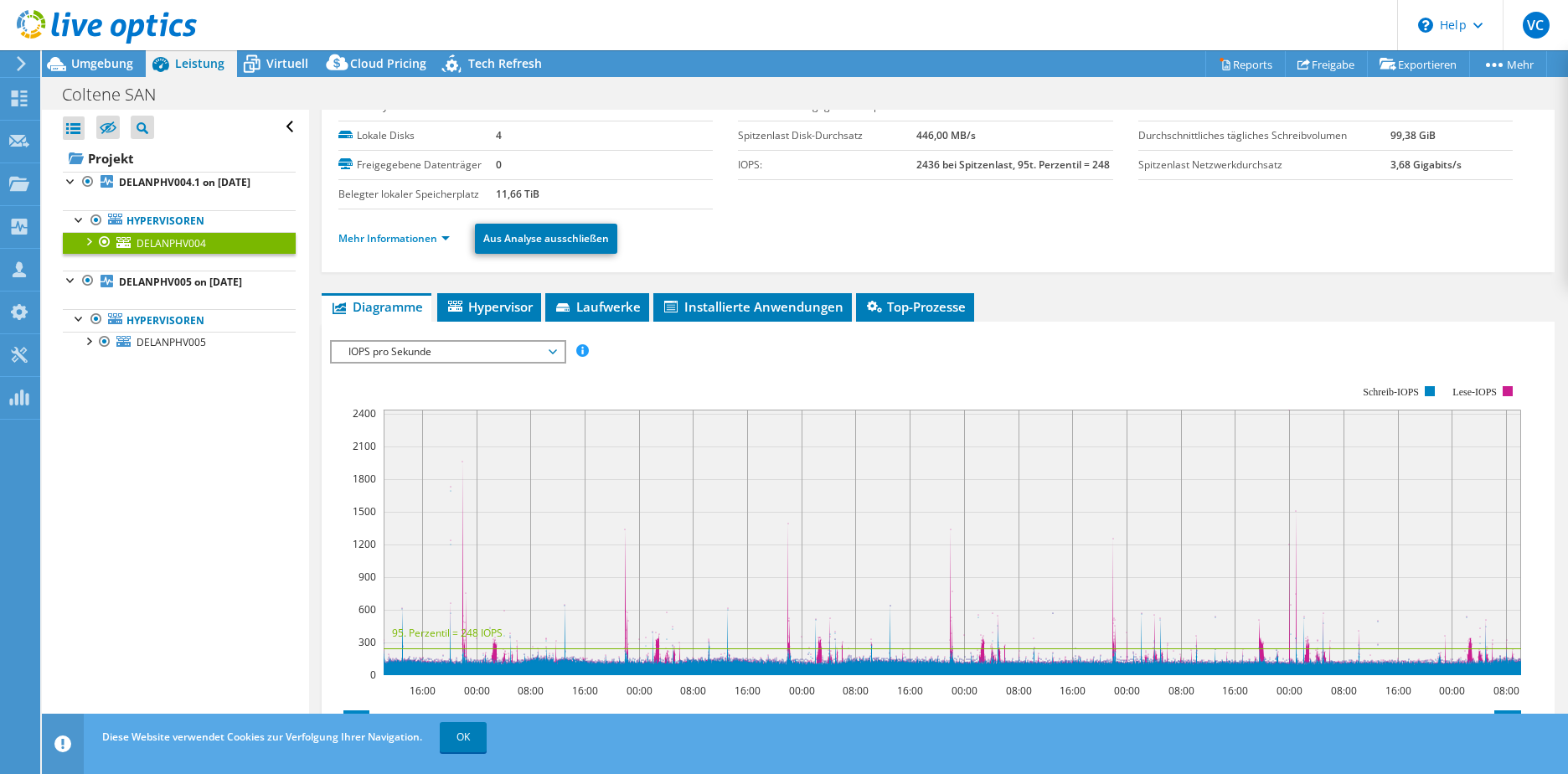
scroll to position [167, 0]
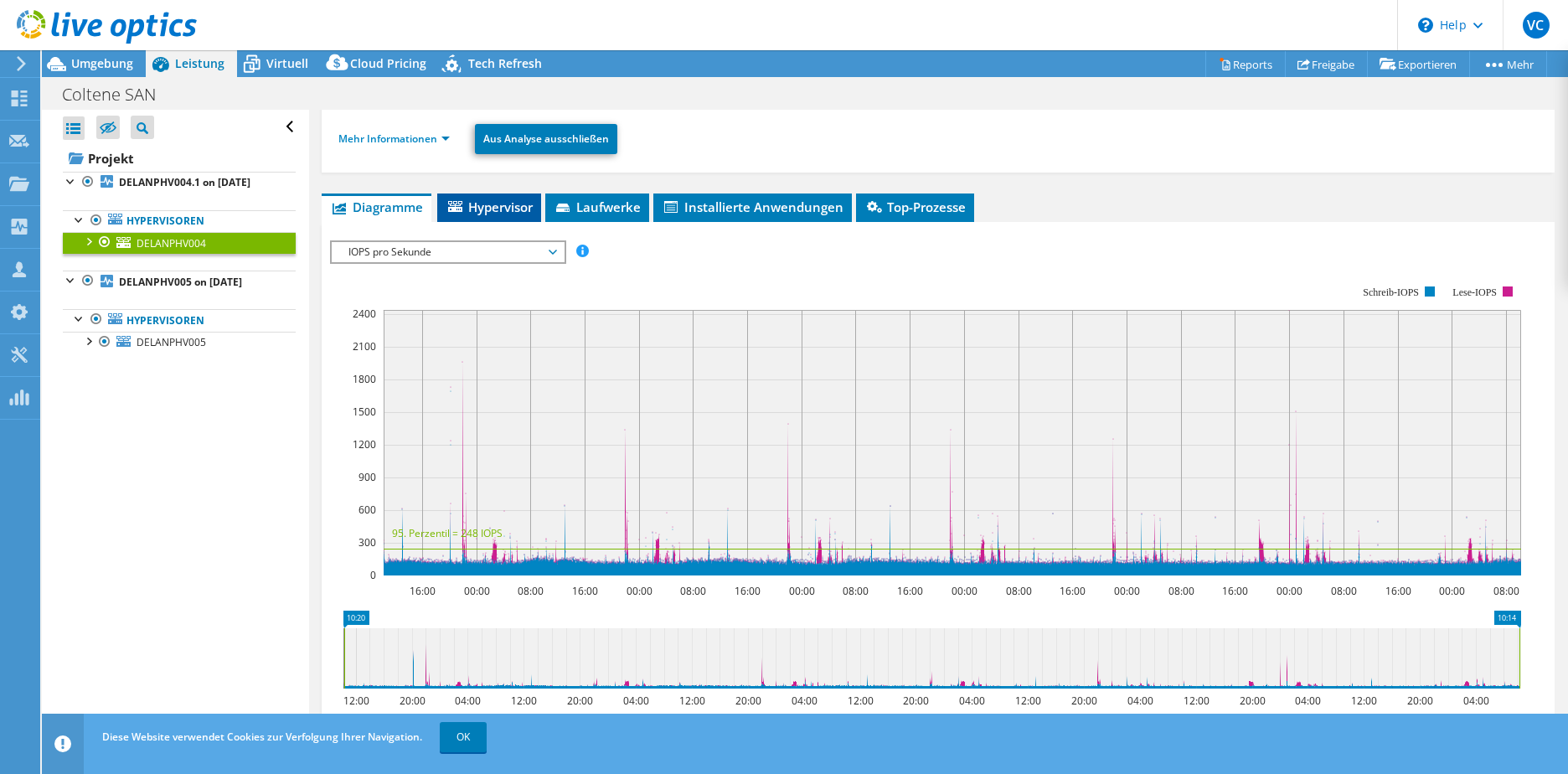
click at [519, 204] on span "Hypervisor" at bounding box center [489, 207] width 87 height 17
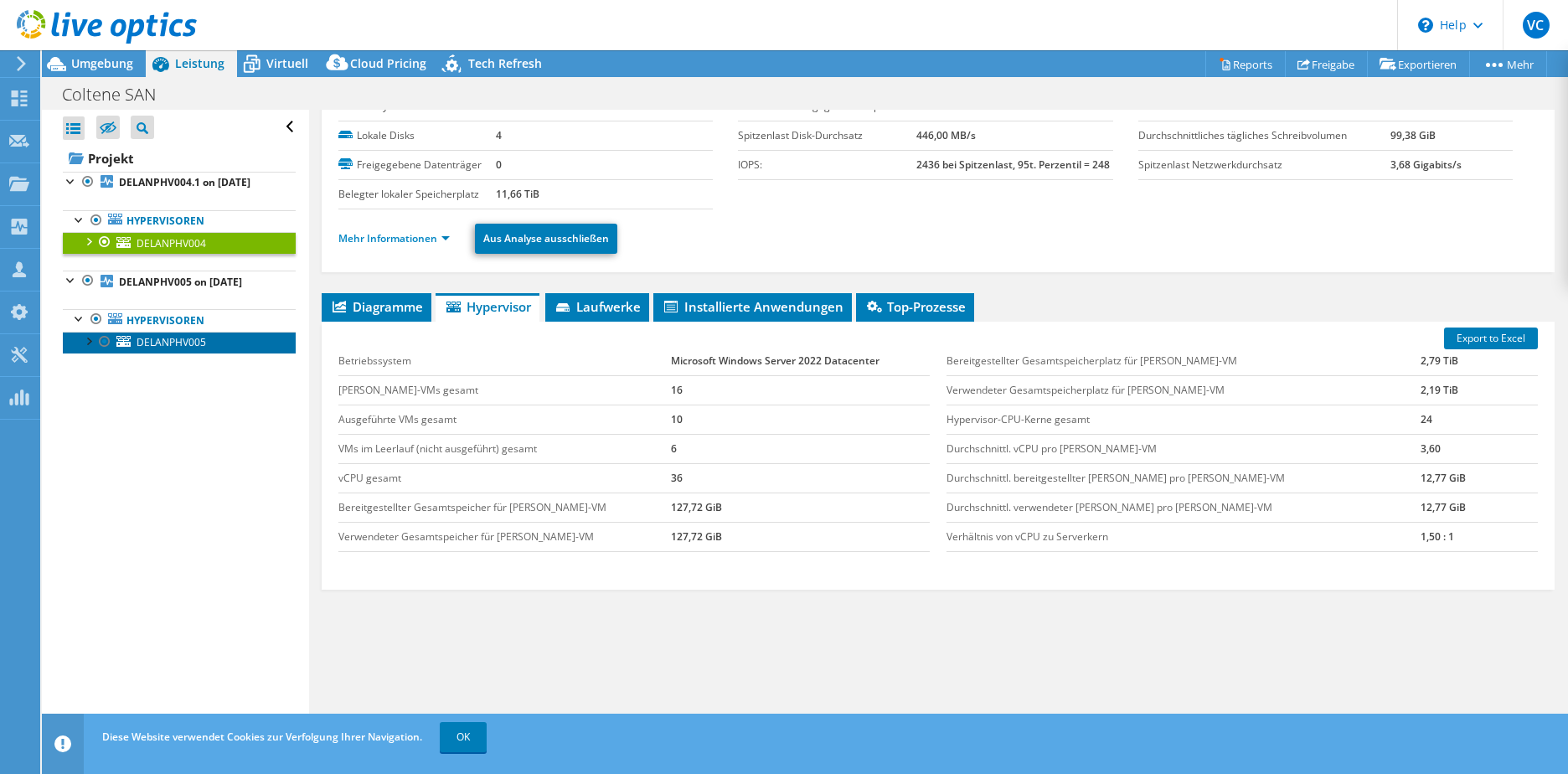
click at [167, 349] on span "DELANPHV005" at bounding box center [171, 342] width 70 height 14
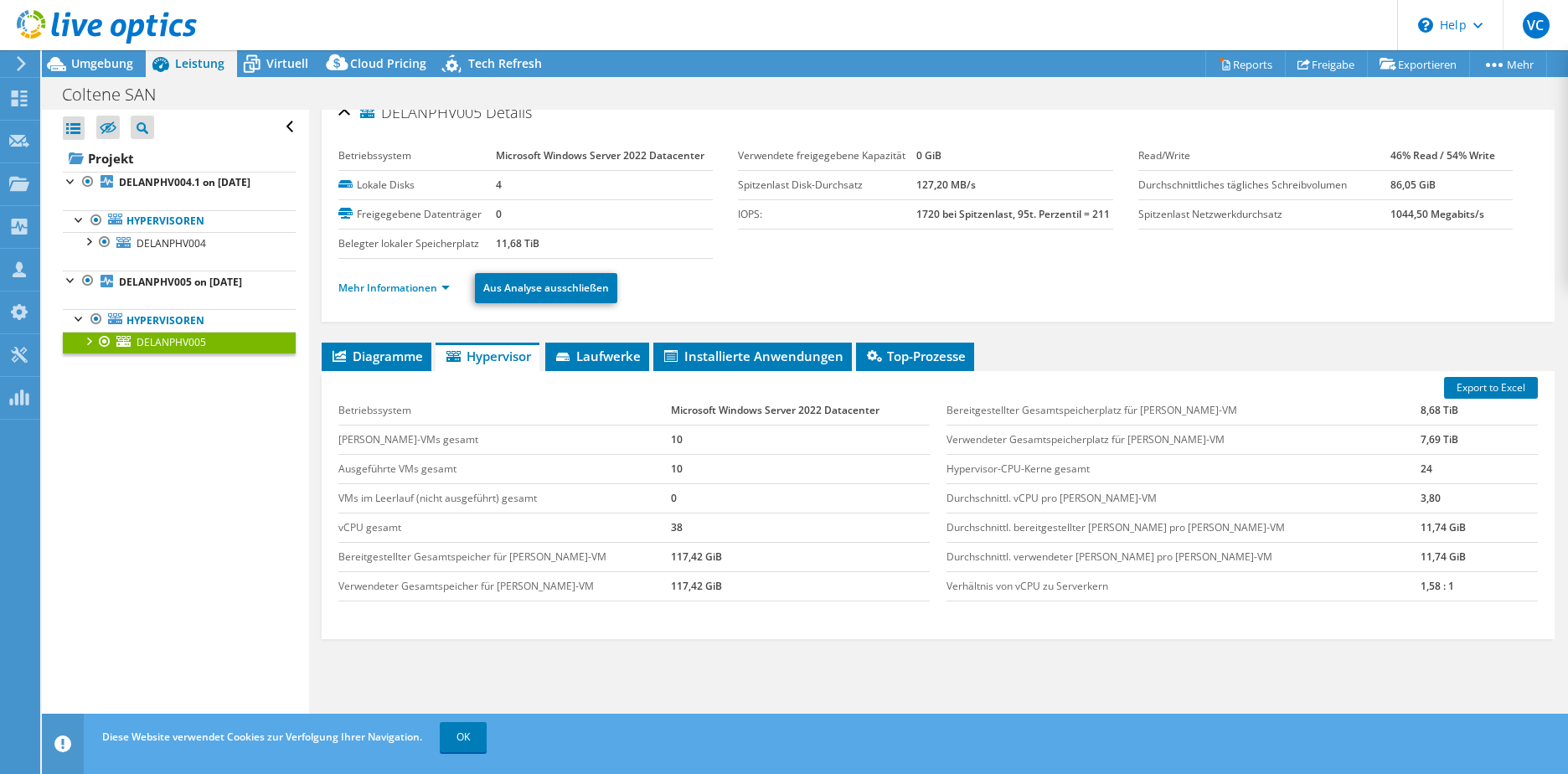
scroll to position [0, 0]
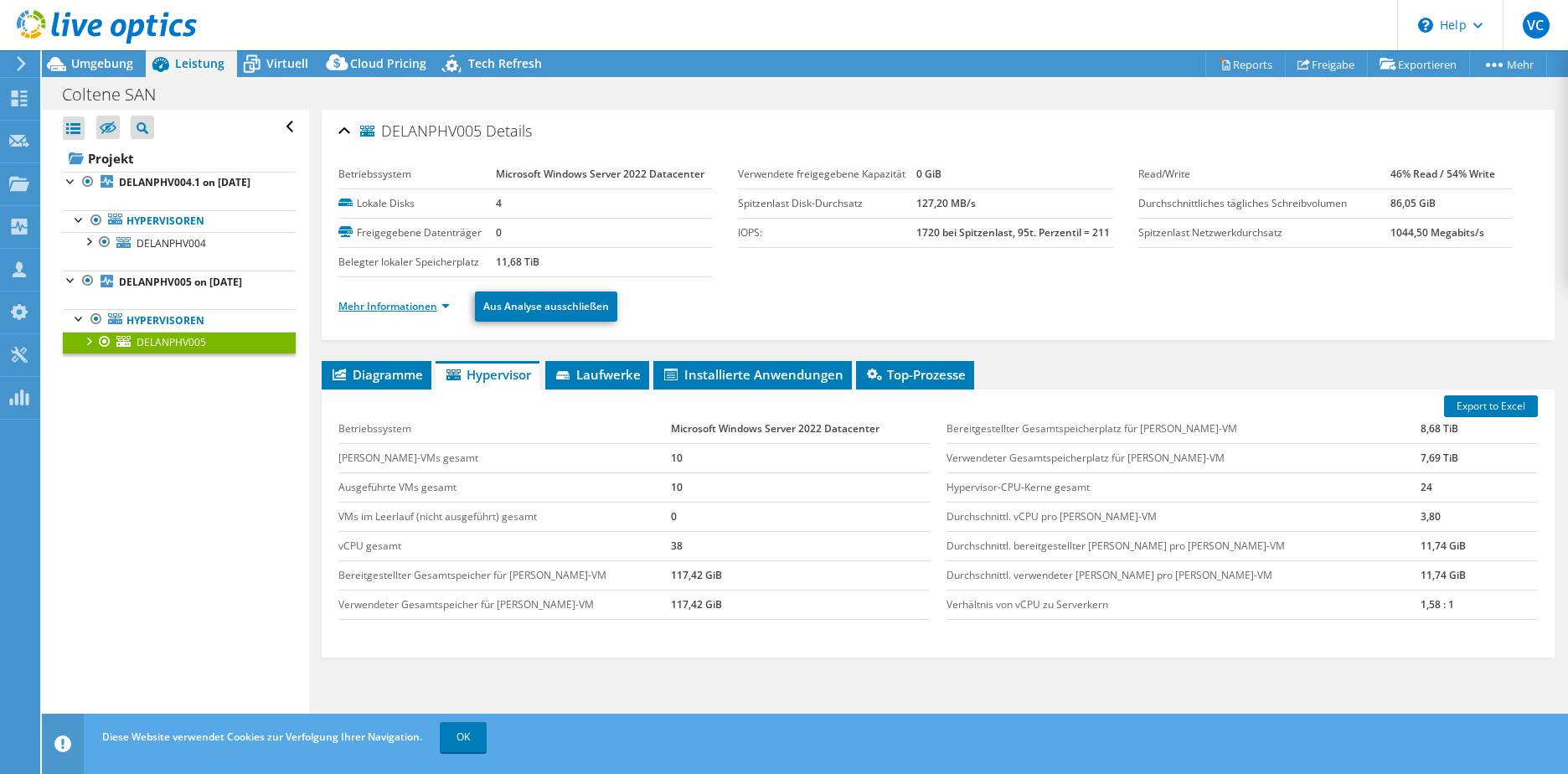
click at [432, 306] on link "Mehr Informationen" at bounding box center [395, 305] width 111 height 14
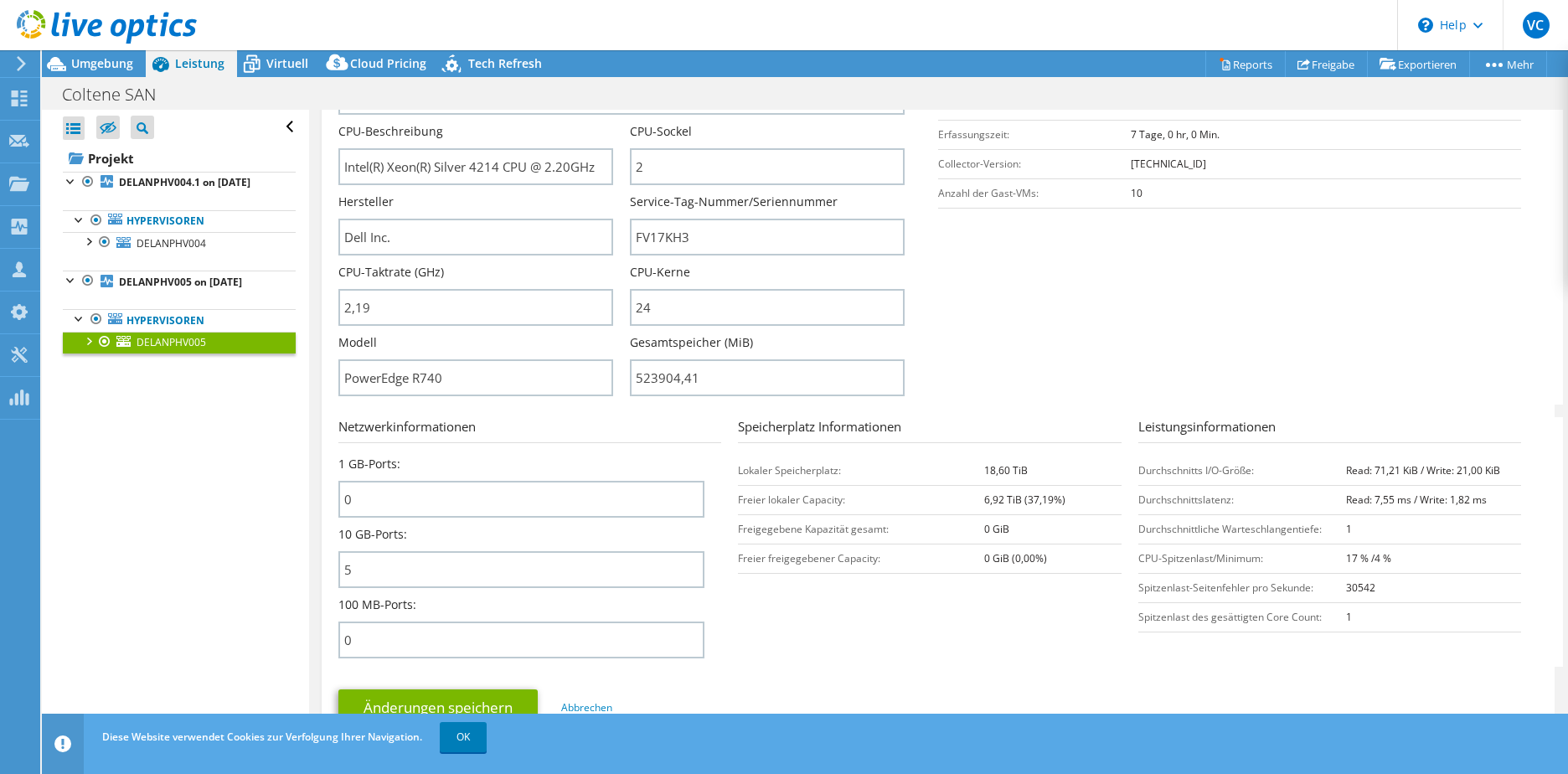
scroll to position [335, 0]
click at [166, 251] on span "DELANPHV004" at bounding box center [171, 242] width 70 height 14
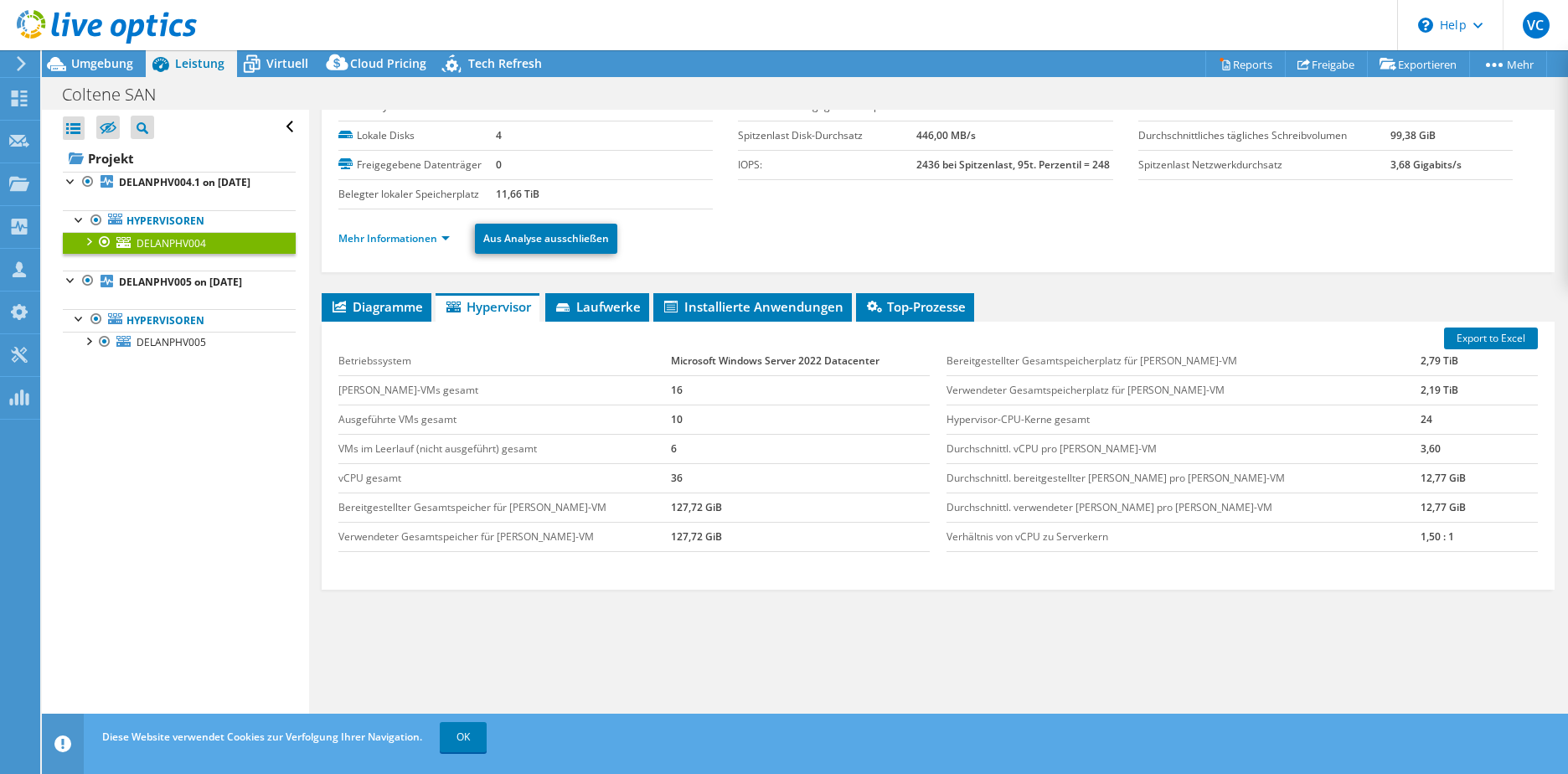
scroll to position [68, 0]
click at [412, 231] on link "Mehr Informationen" at bounding box center [395, 238] width 111 height 14
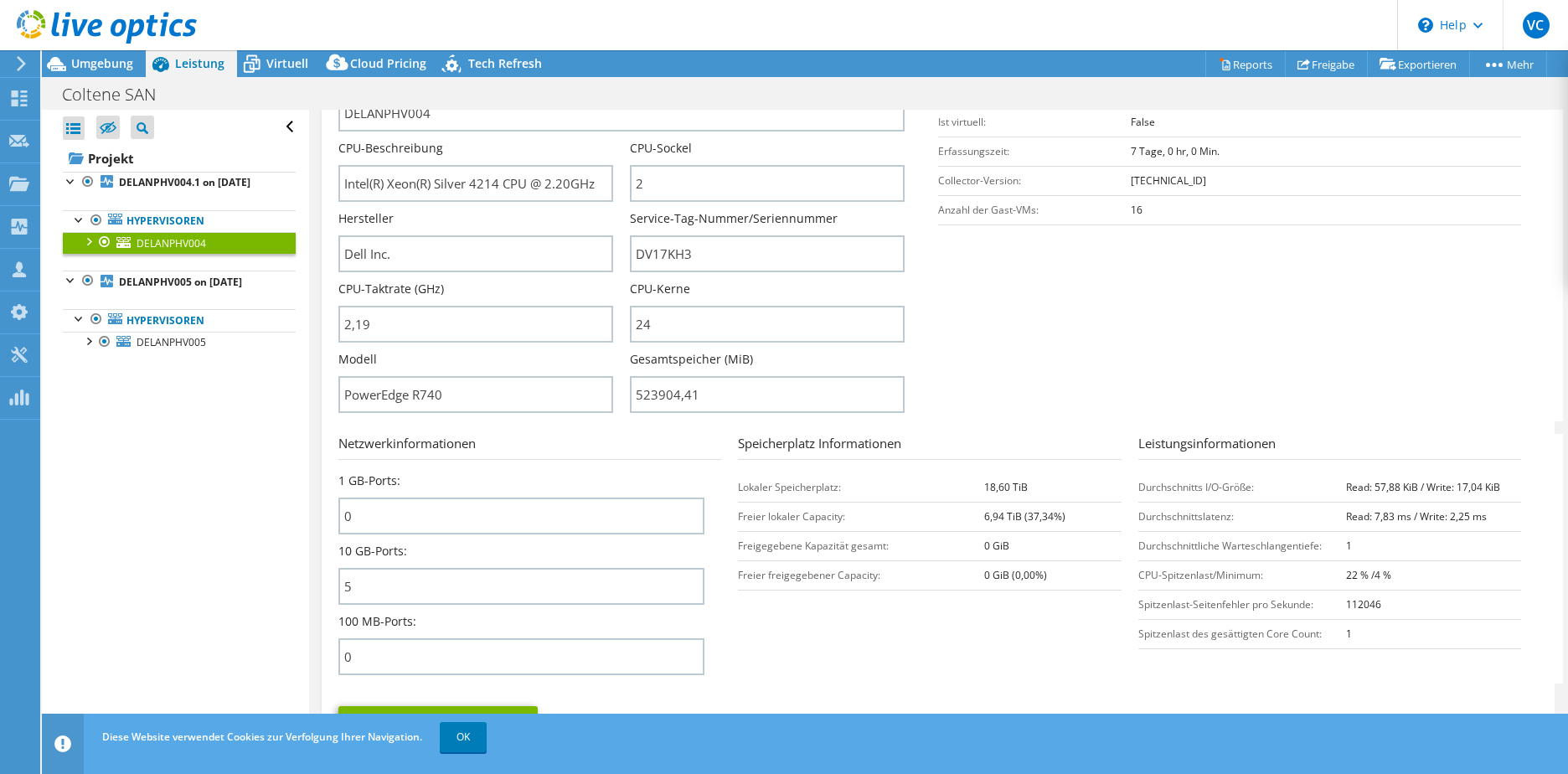
scroll to position [319, 0]
click at [218, 354] on link "DELANPHV005" at bounding box center [179, 342] width 233 height 21
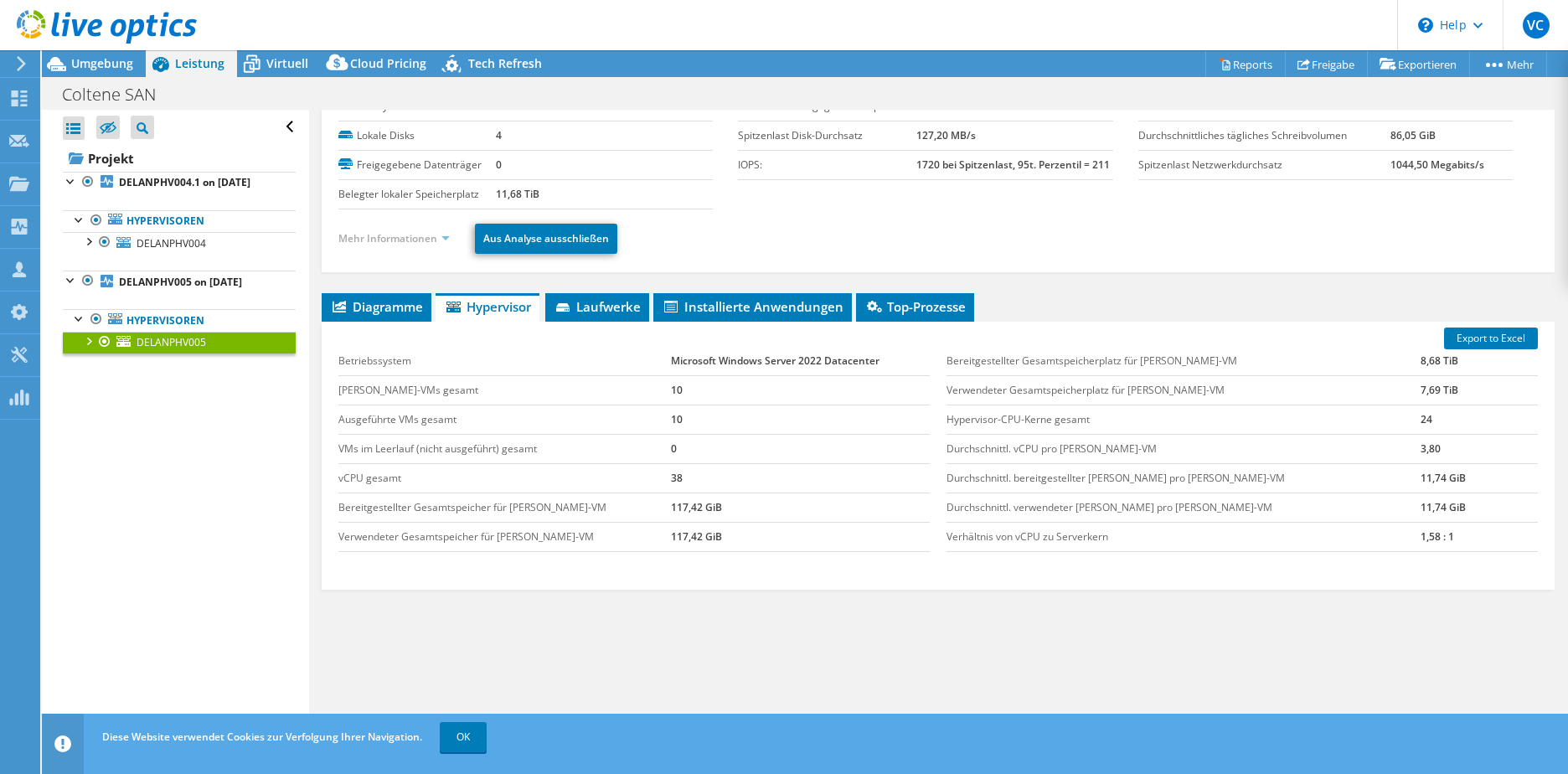
scroll to position [68, 0]
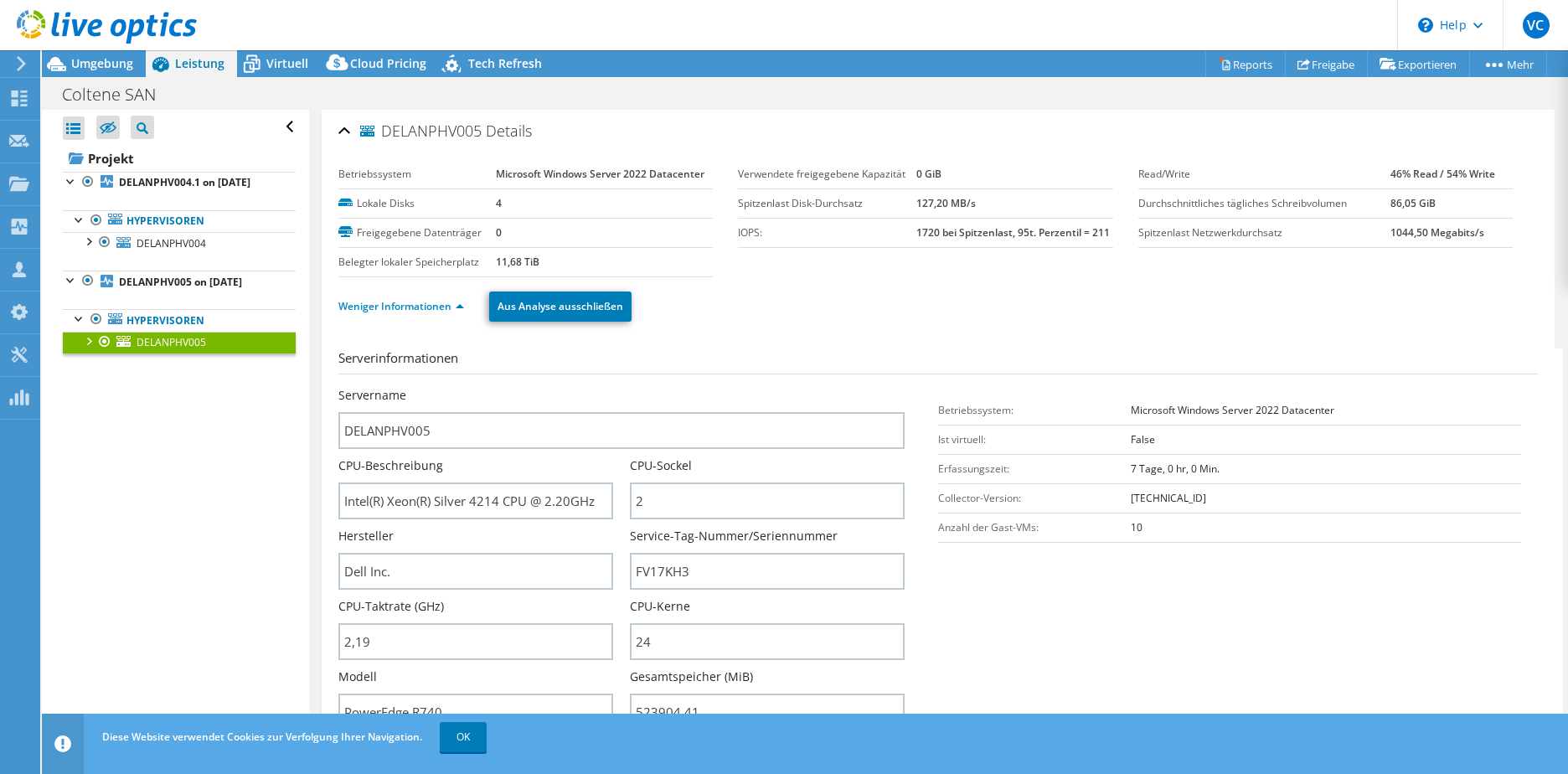
select select "USD"
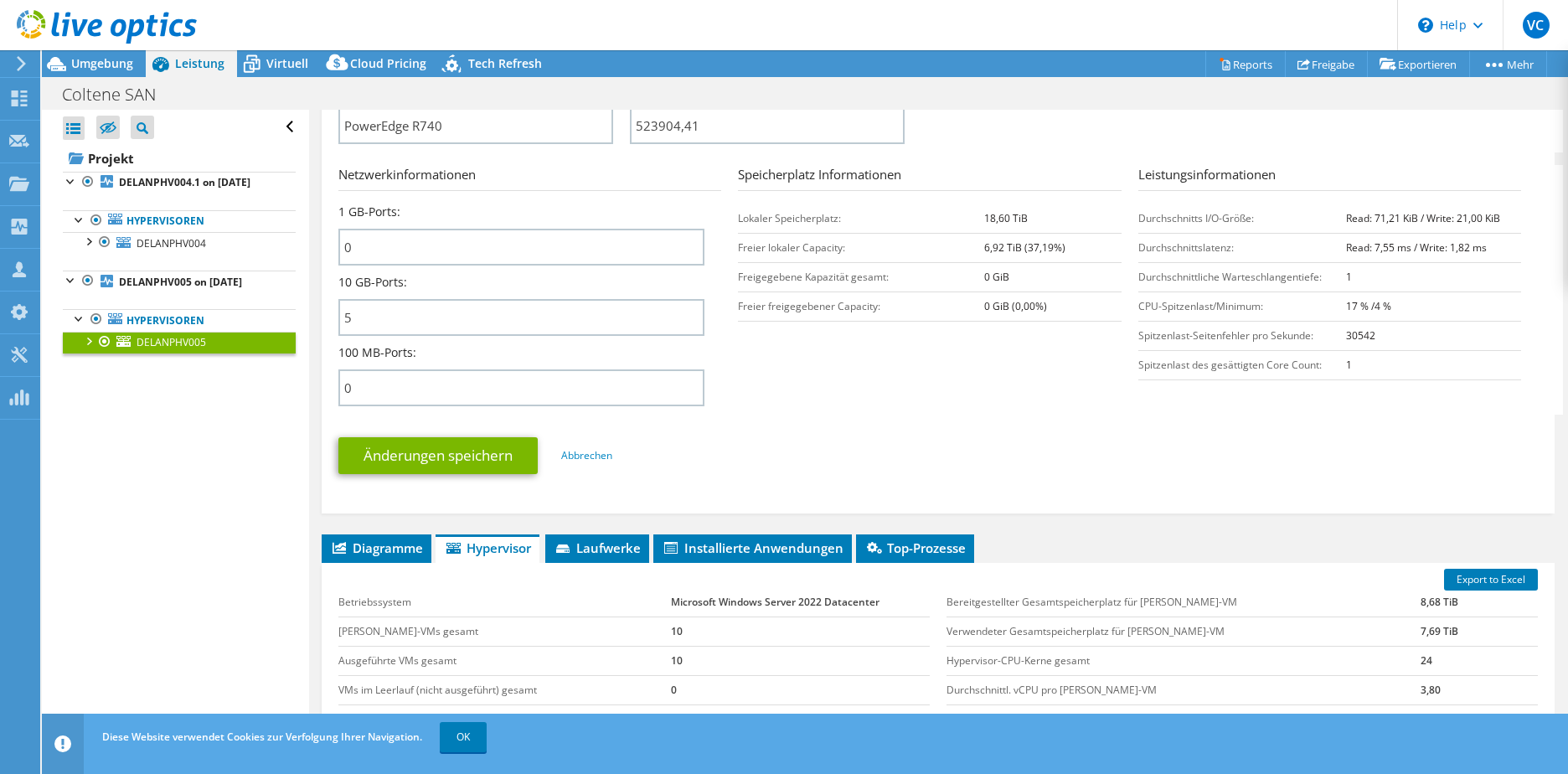
scroll to position [502, 0]
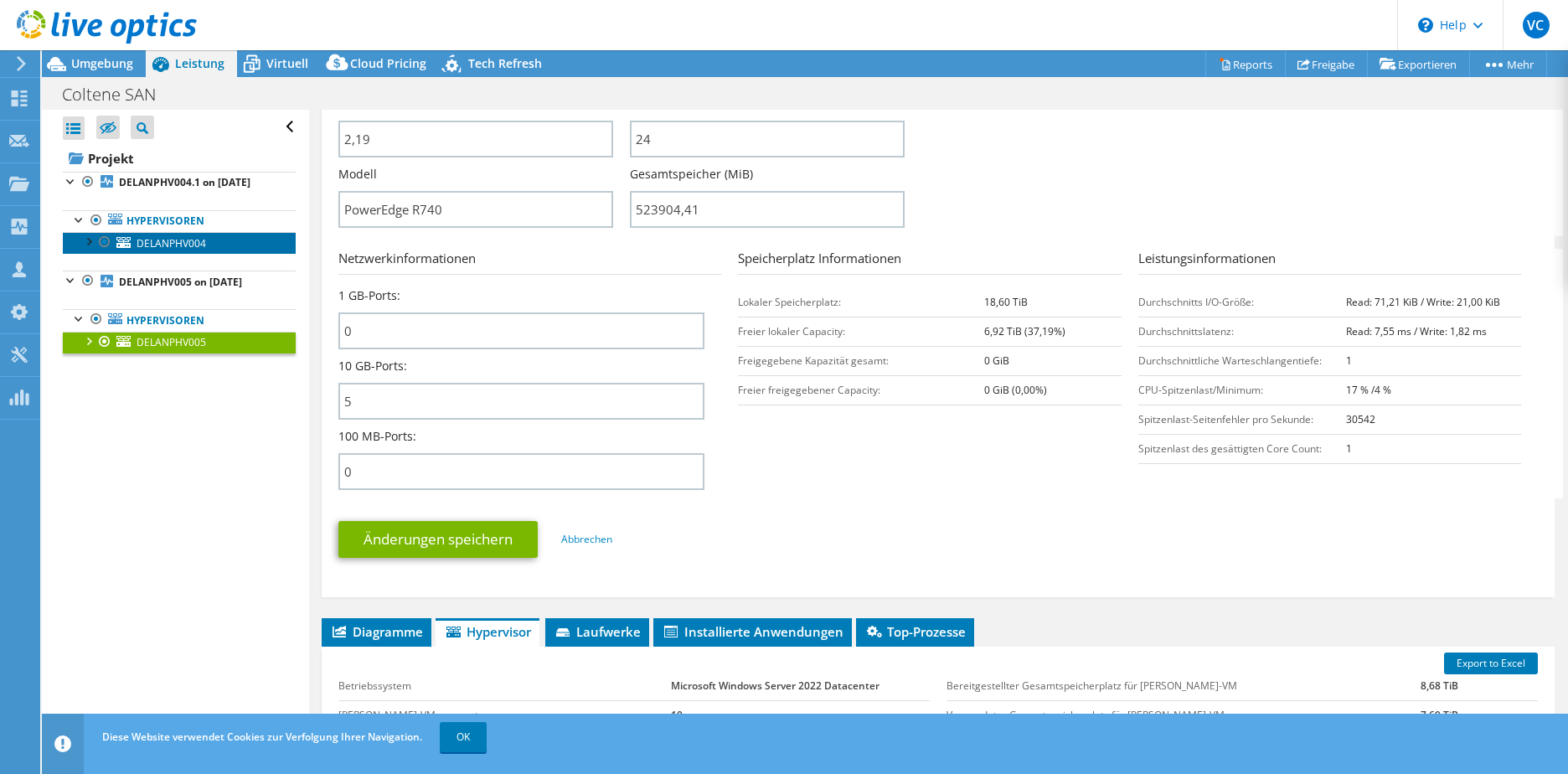
click at [214, 253] on link "DELANPHV004" at bounding box center [179, 242] width 233 height 21
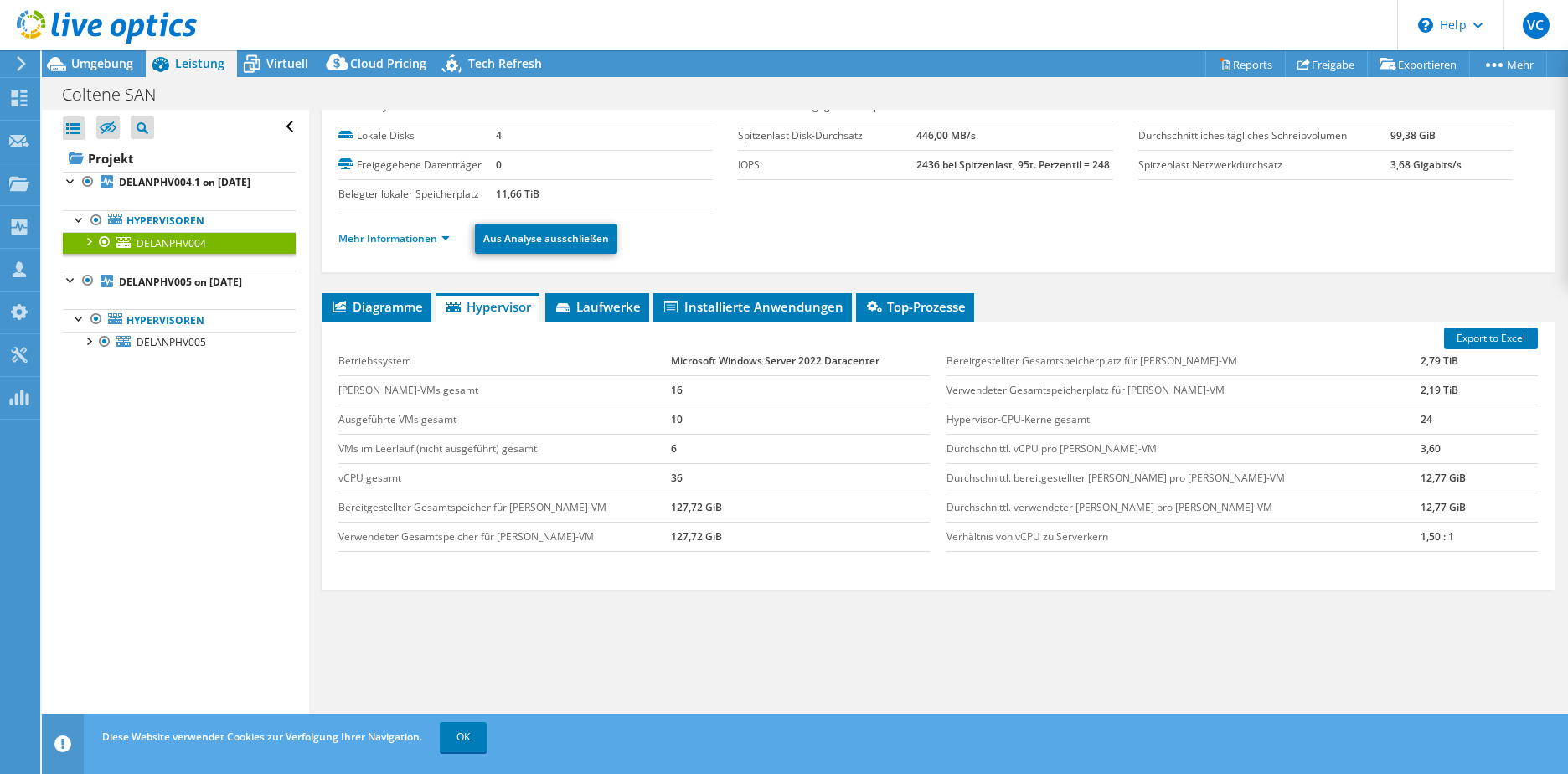
scroll to position [68, 0]
click at [403, 238] on link "Mehr Informationen" at bounding box center [395, 238] width 111 height 14
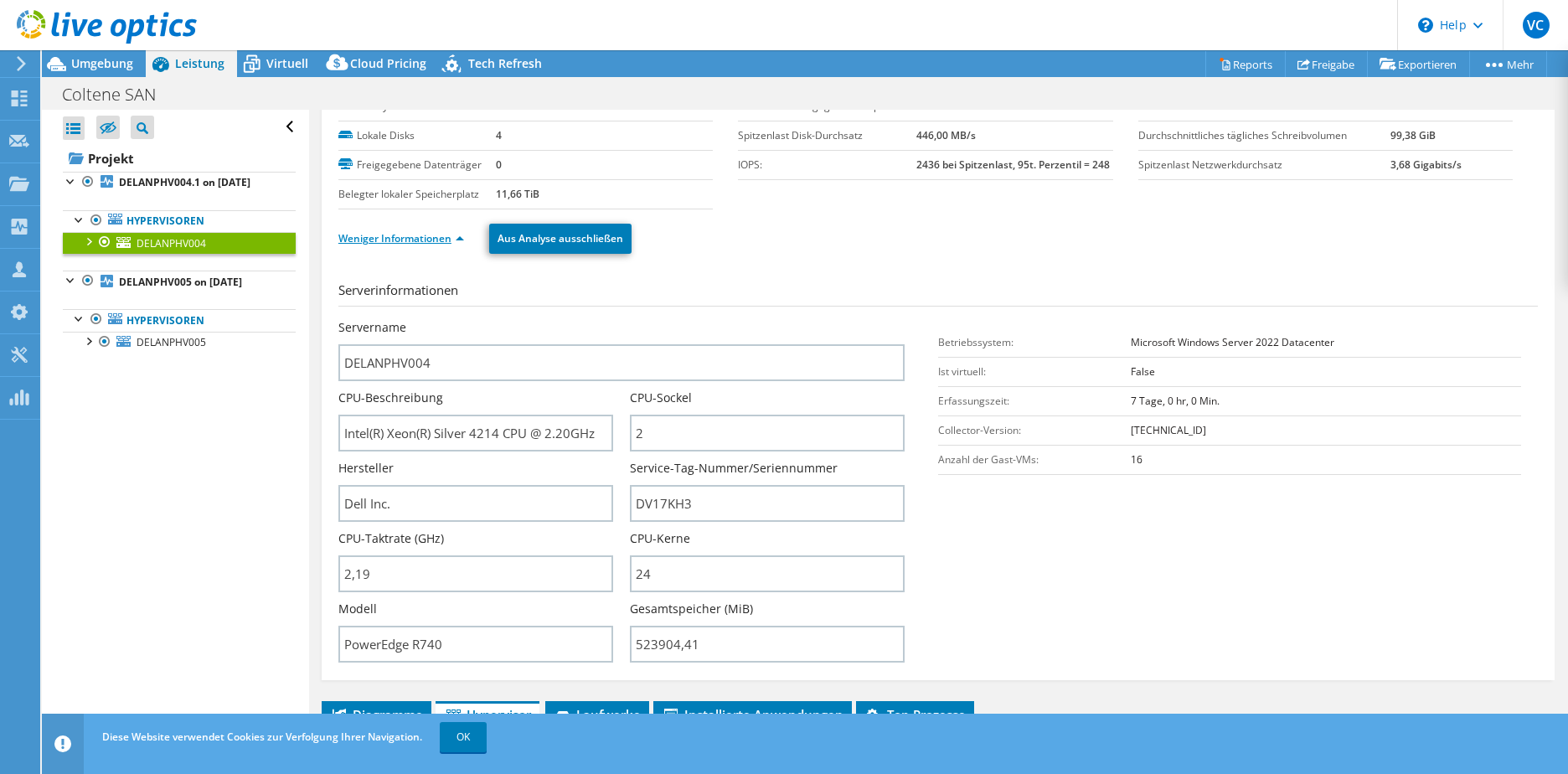
click at [400, 233] on link "Weniger Informationen" at bounding box center [401, 238] width 125 height 14
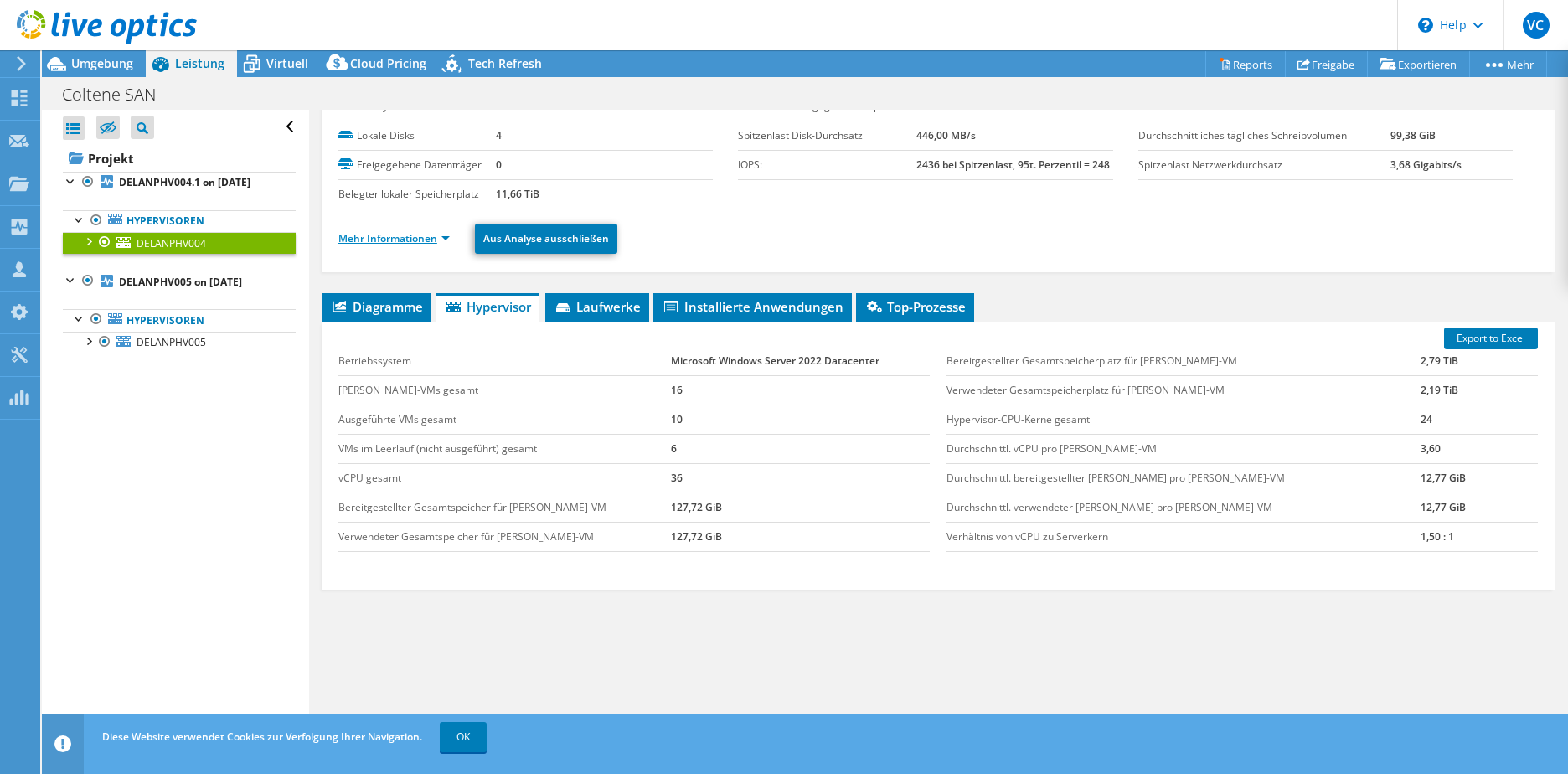
click at [400, 233] on link "Mehr Informationen" at bounding box center [395, 238] width 111 height 14
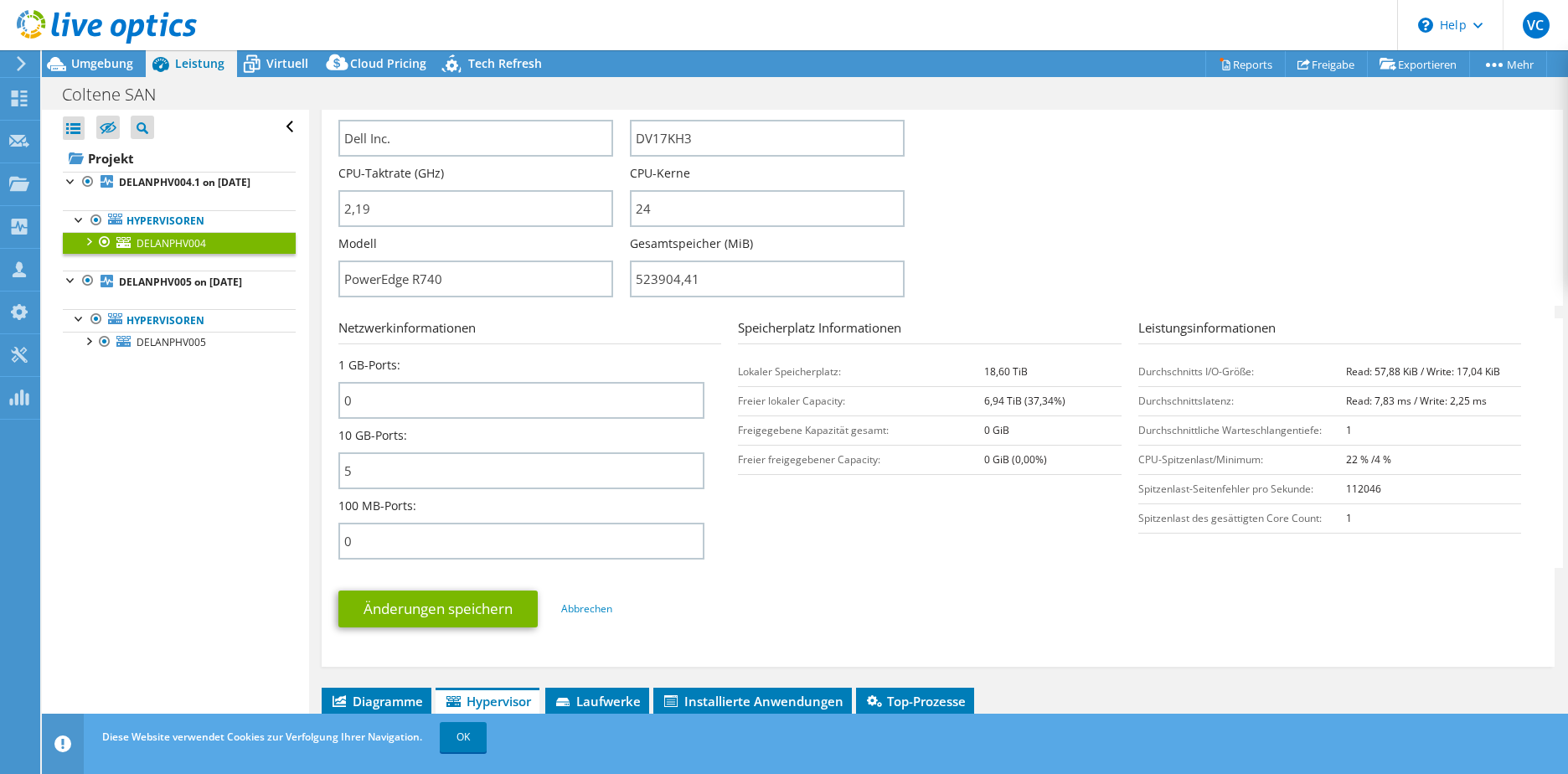
scroll to position [502, 0]
